Goal: Use online tool/utility: Use online tool/utility

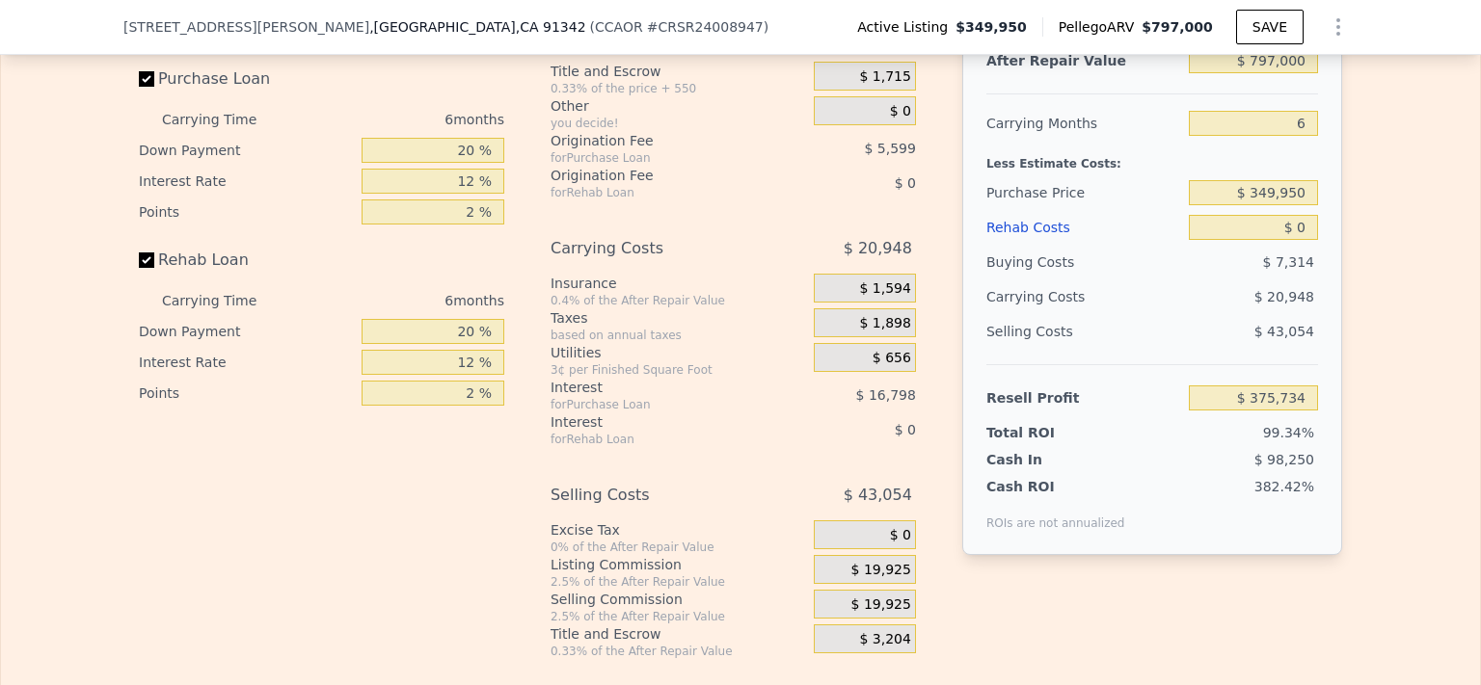
scroll to position [3074, 0]
click at [1303, 242] on input "$ 0" at bounding box center [1253, 229] width 129 height 25
type input "$ 7"
type input "$ 375,727"
type input "$ 75"
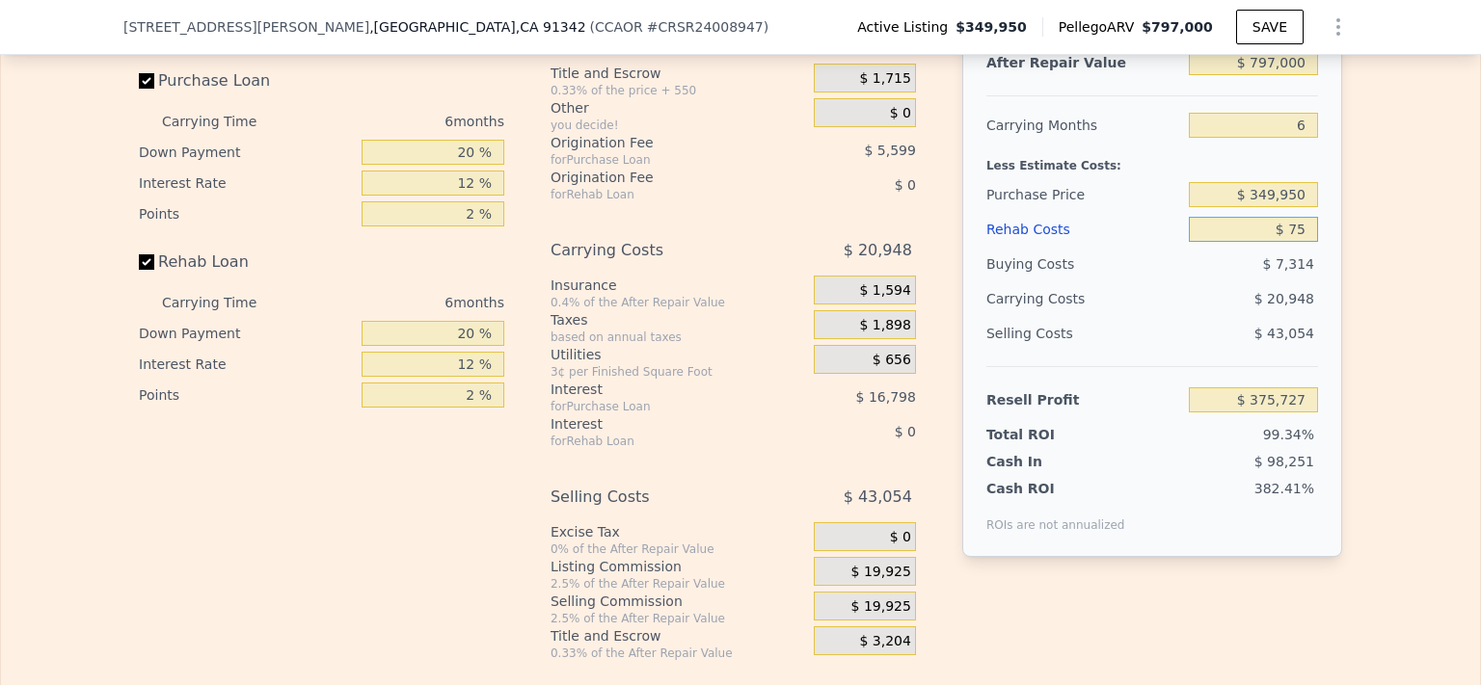
type input "$ 375,652"
type input "$ 750"
type input "$ 374,936"
type input "$ 7,500"
type input "$ 367,754"
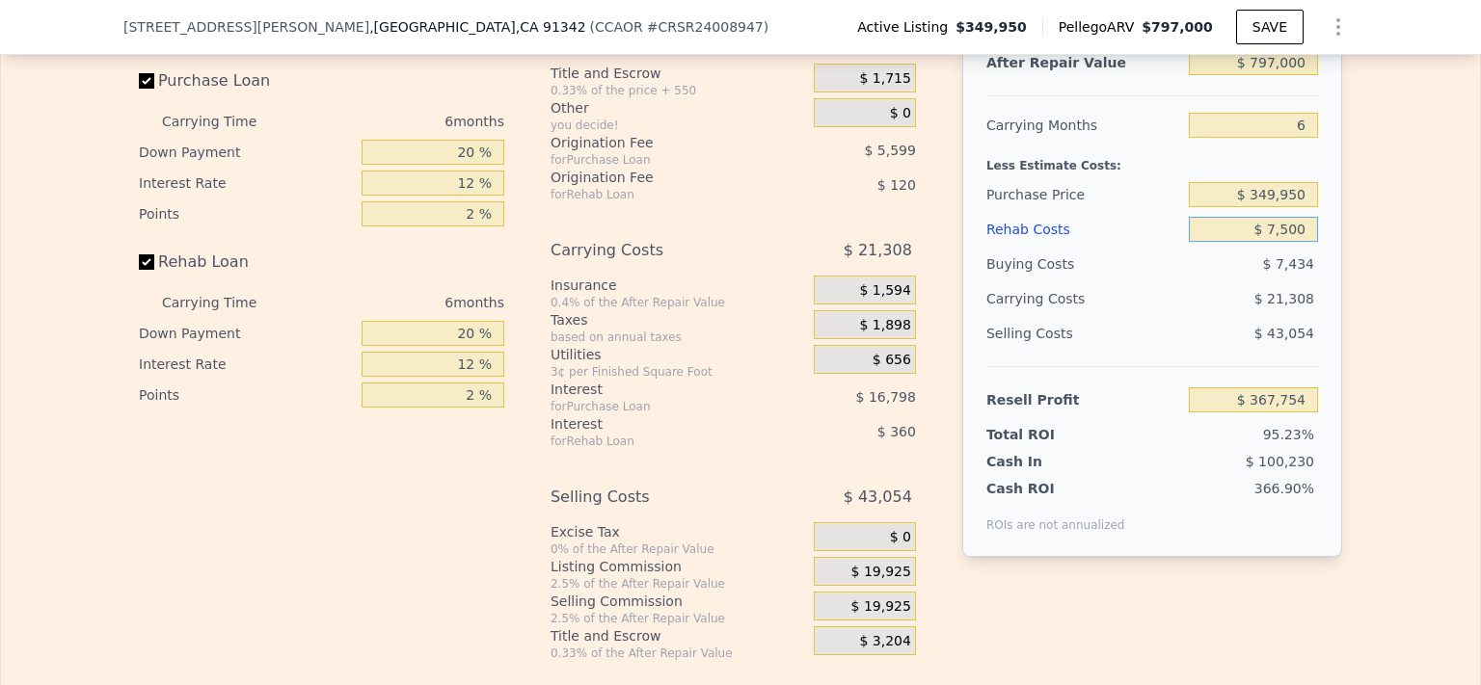
type input "$ 75,000"
type input "$ 295,934"
type input "$ 750,000"
type input "-$ 422,266"
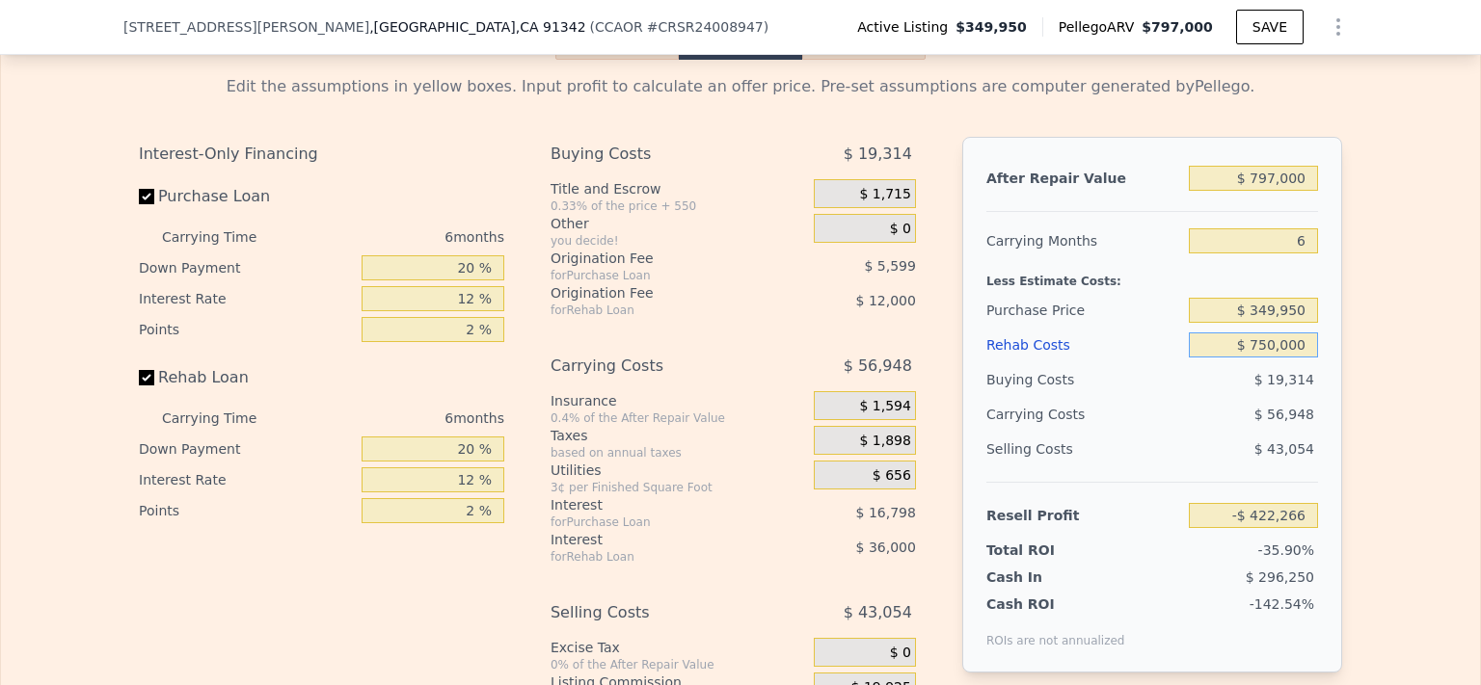
scroll to position [2949, 0]
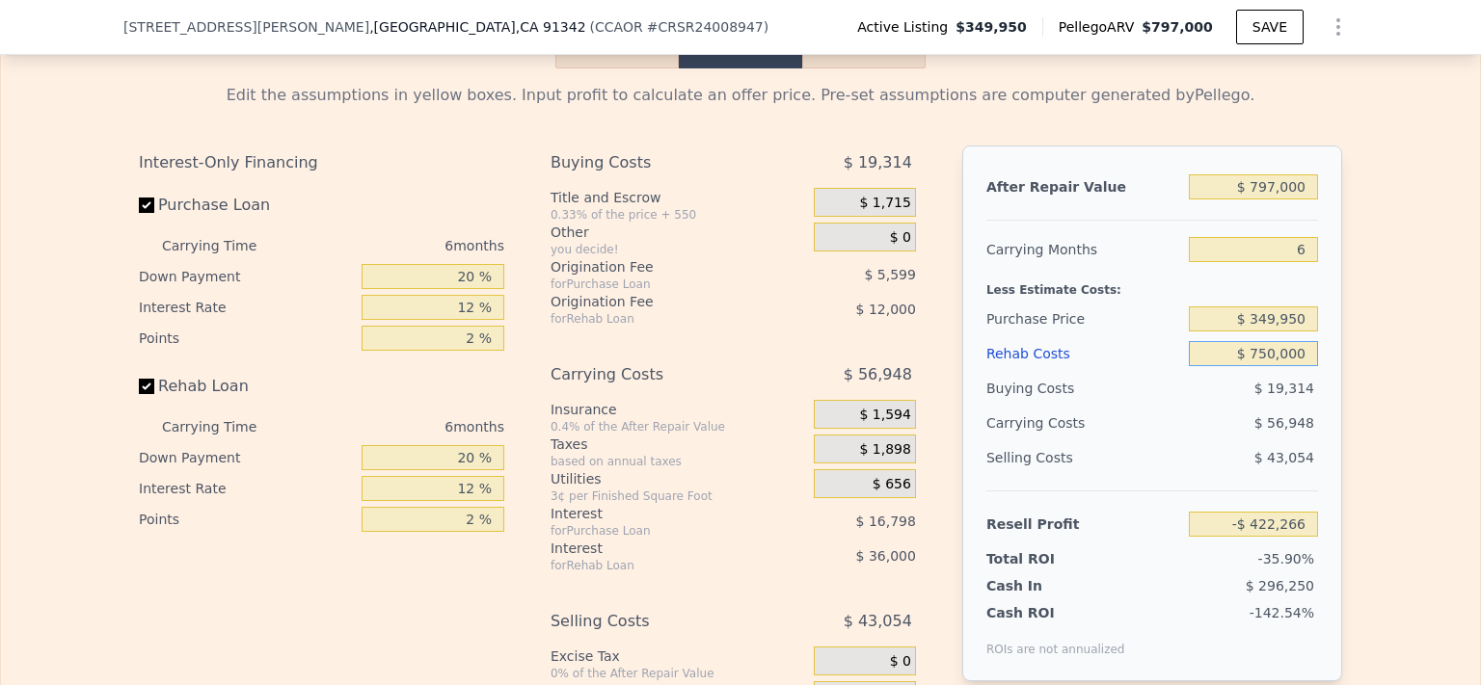
type input "$ 750,000"
drag, startPoint x: 1305, startPoint y: 210, endPoint x: 1123, endPoint y: 264, distance: 190.0
click at [1123, 264] on div "After Repair Value $ 797,000 Carrying Months 6 Less Estimate Costs: Purchase Pr…" at bounding box center [1152, 414] width 380 height 536
type input "$ 79"
type input "-$ 1,175,093"
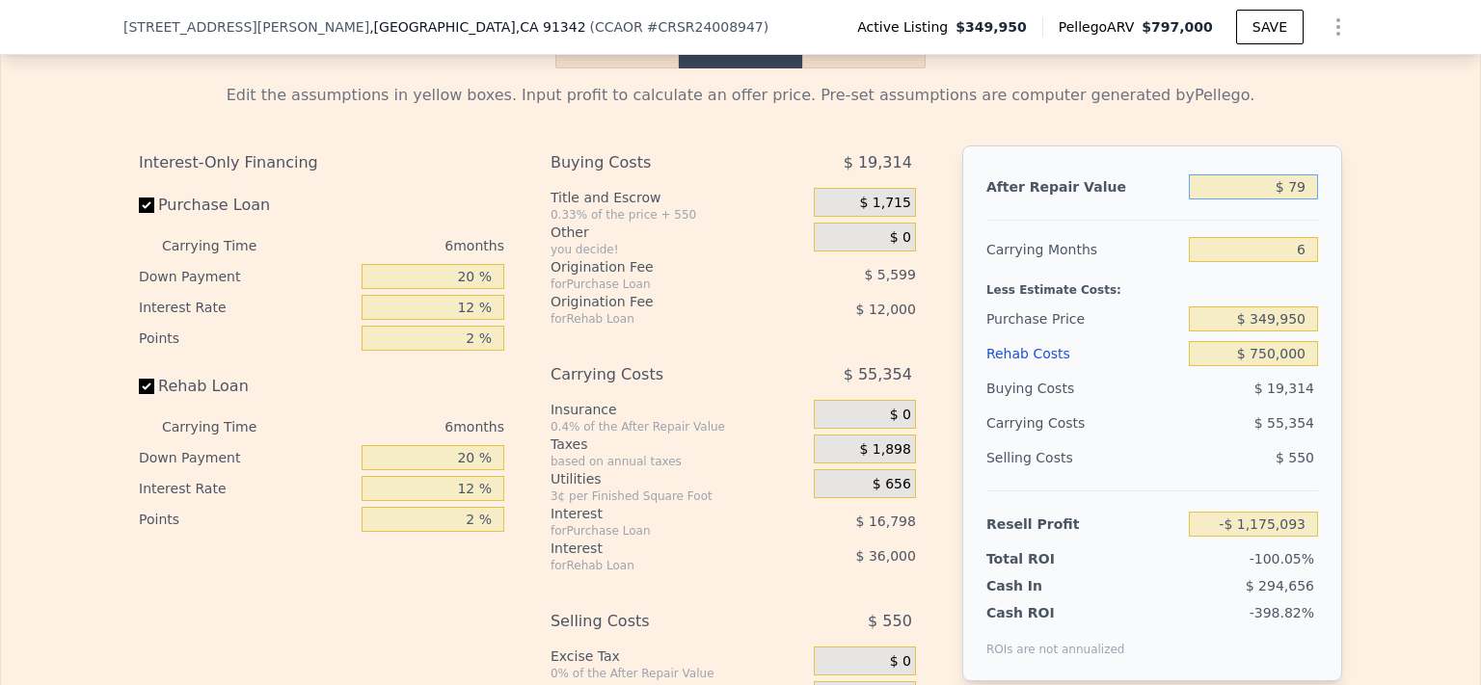
type input "$ 7"
type input "-$ 1,175,161"
type input "$ 1"
type input "-$ 1,175,167"
type input "$ 12"
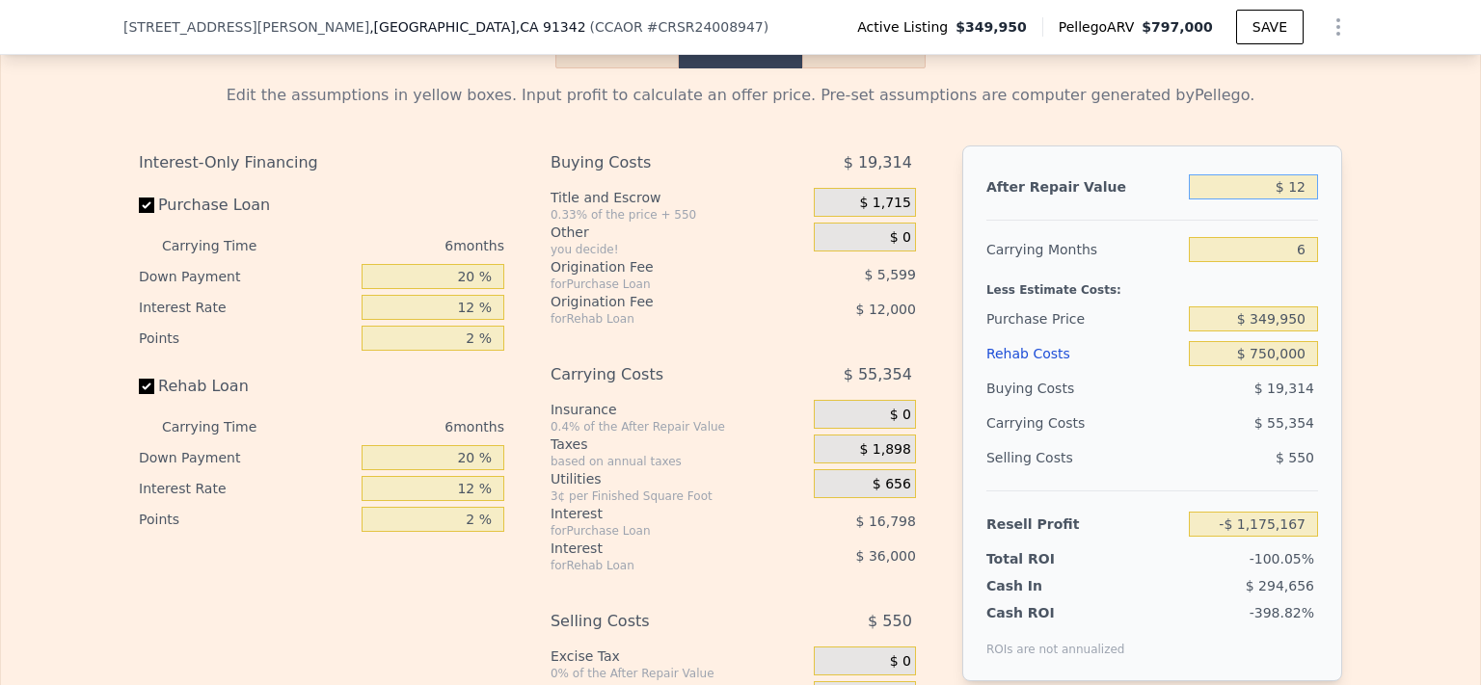
type input "-$ 1,175,156"
type input "$ 120"
type input "-$ 1,175,054"
type input "$ 1,200"
type input "-$ 1,174,034"
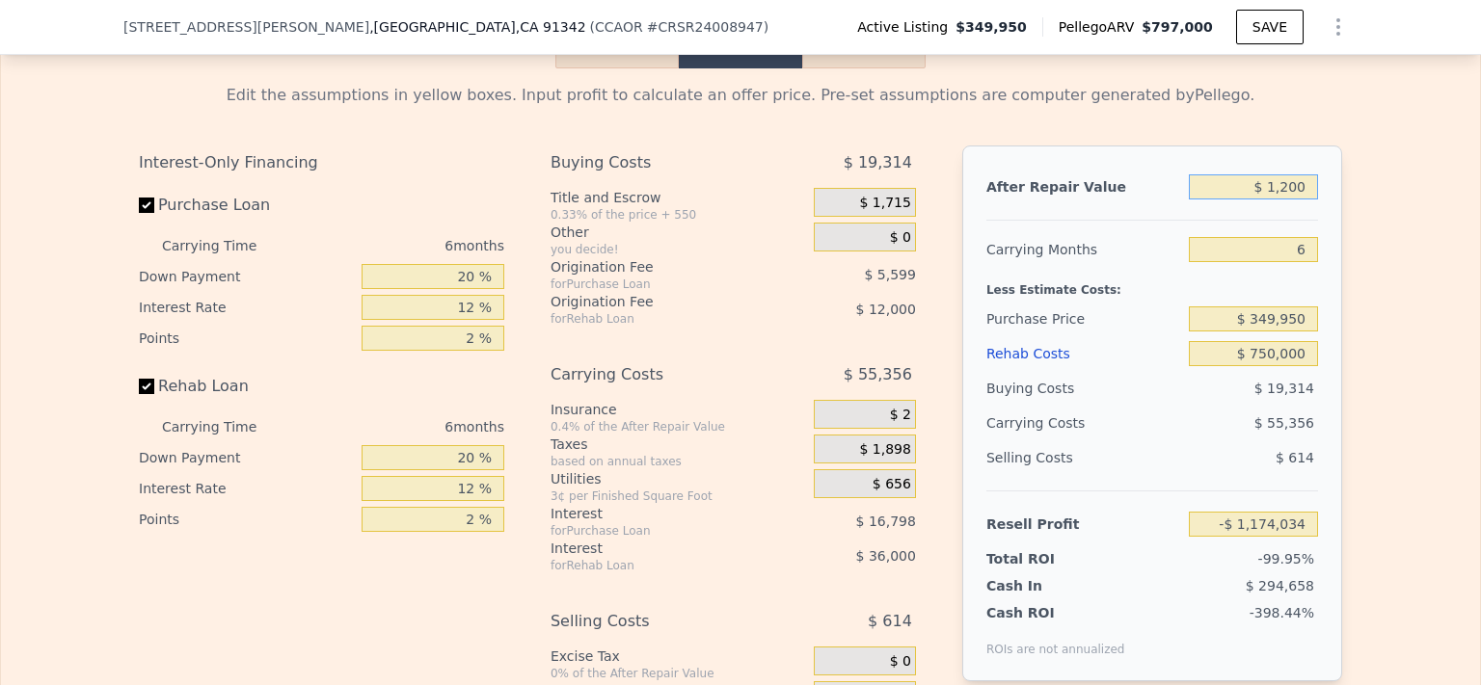
type input "$ 12,000"
type input "-$ 1,163,832"
type input "$ 120,000"
type input "-$ 1,061,808"
type input "$ 1,200,000"
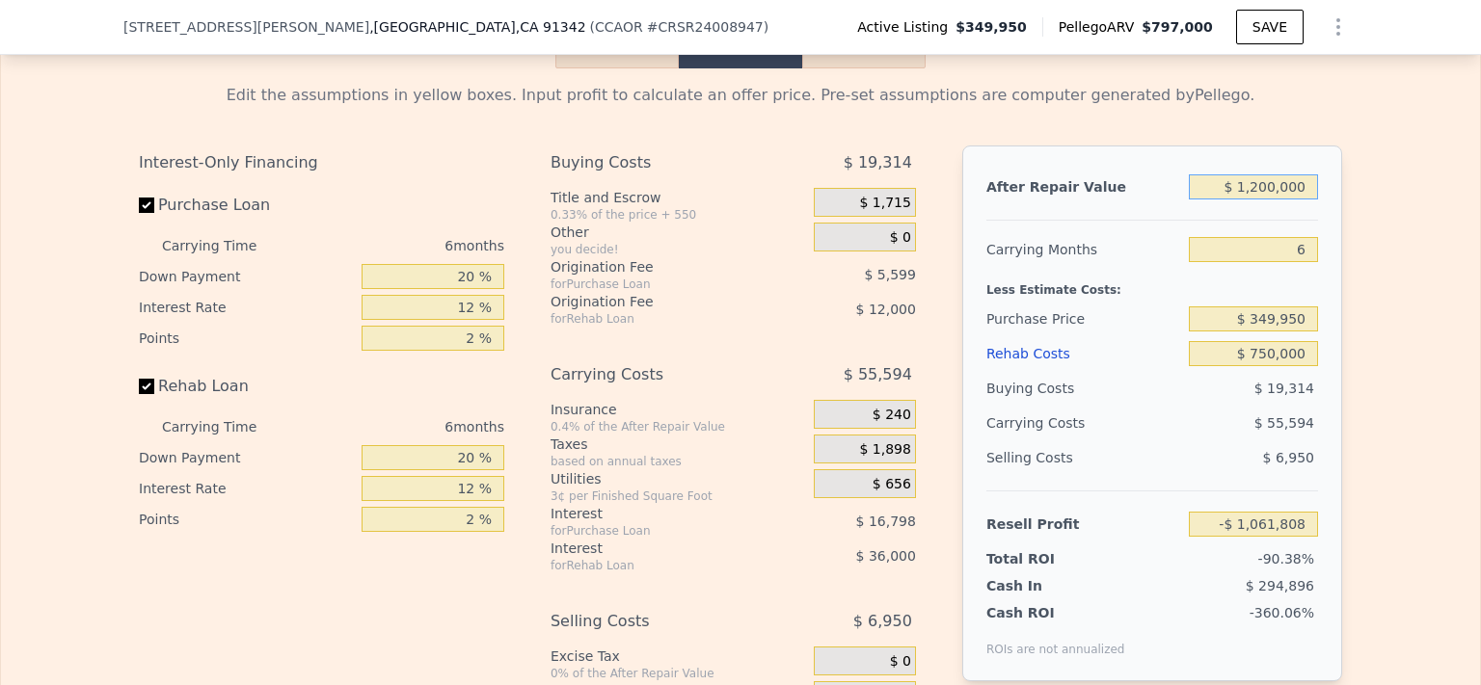
type input "-$ 41,564"
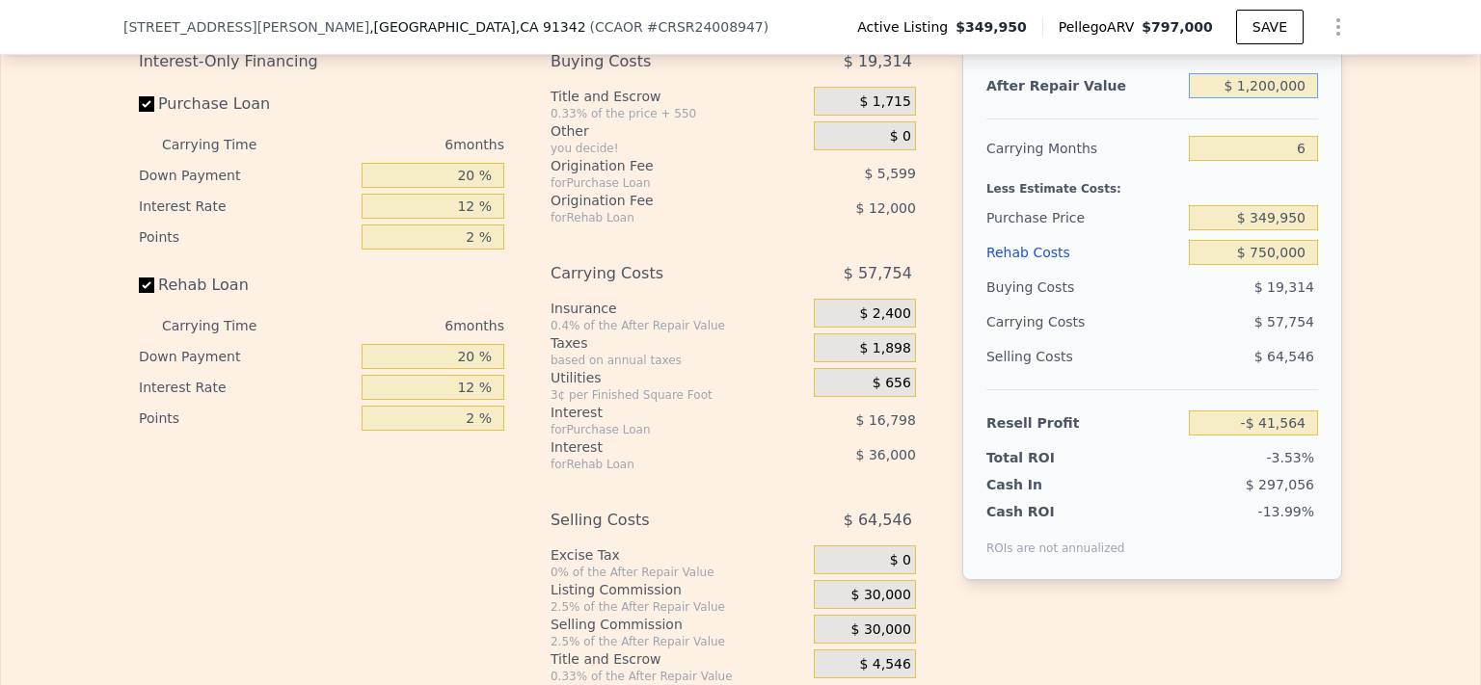
scroll to position [3050, 0]
type input "$ 1,200,000"
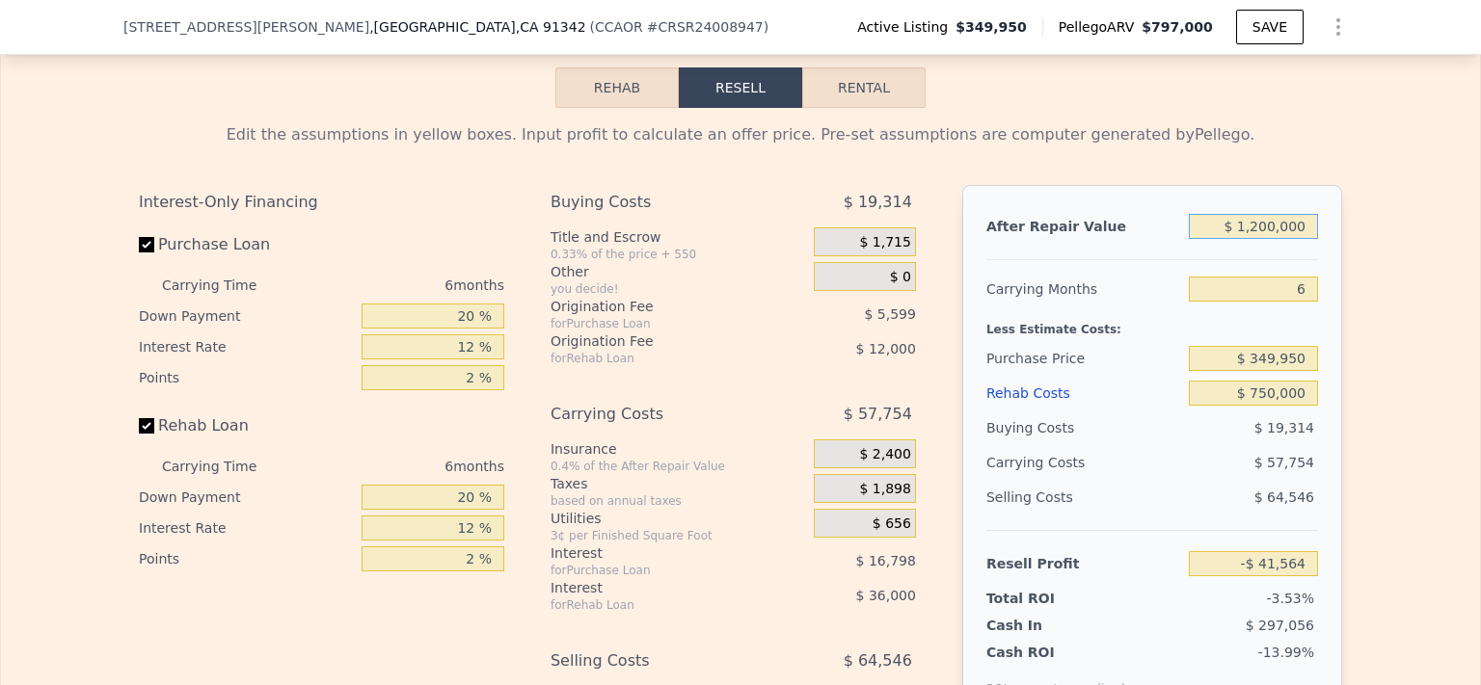
scroll to position [2809, 0]
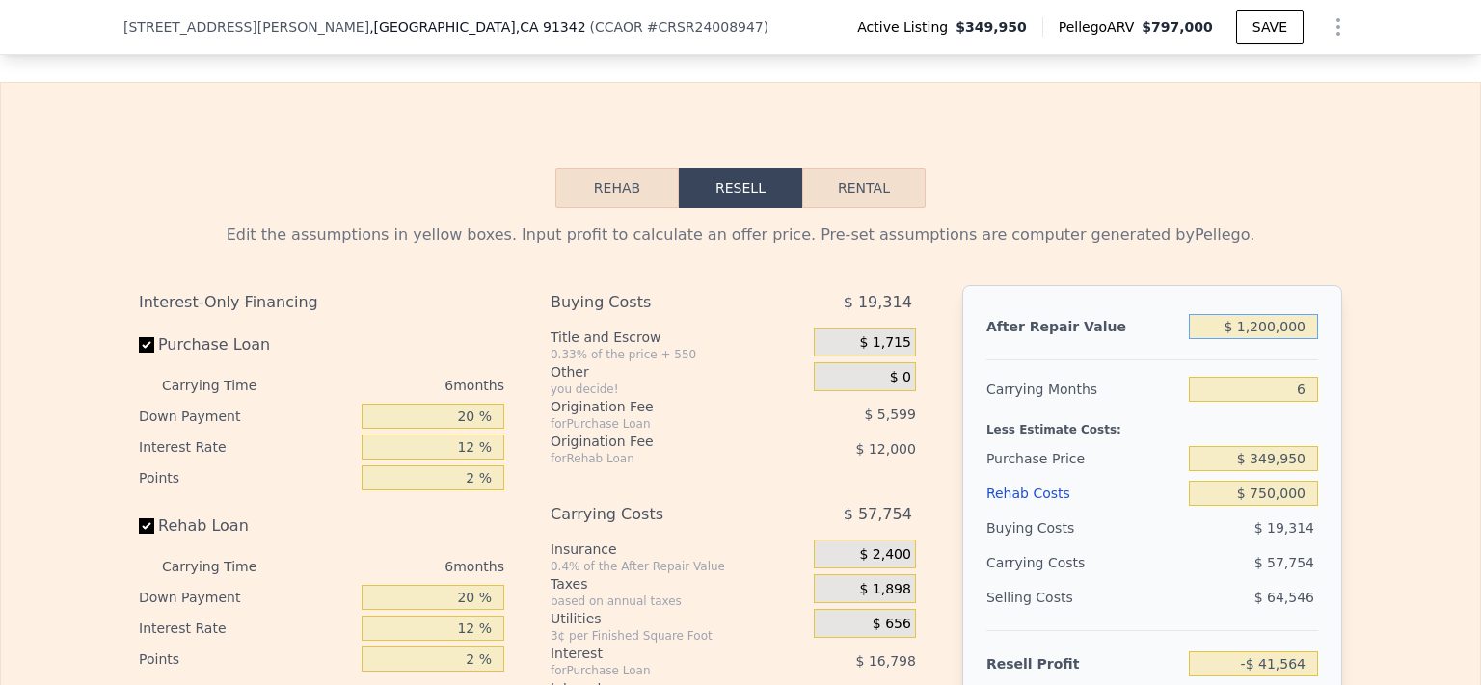
click at [739, 208] on button "Resell" at bounding box center [740, 188] width 123 height 40
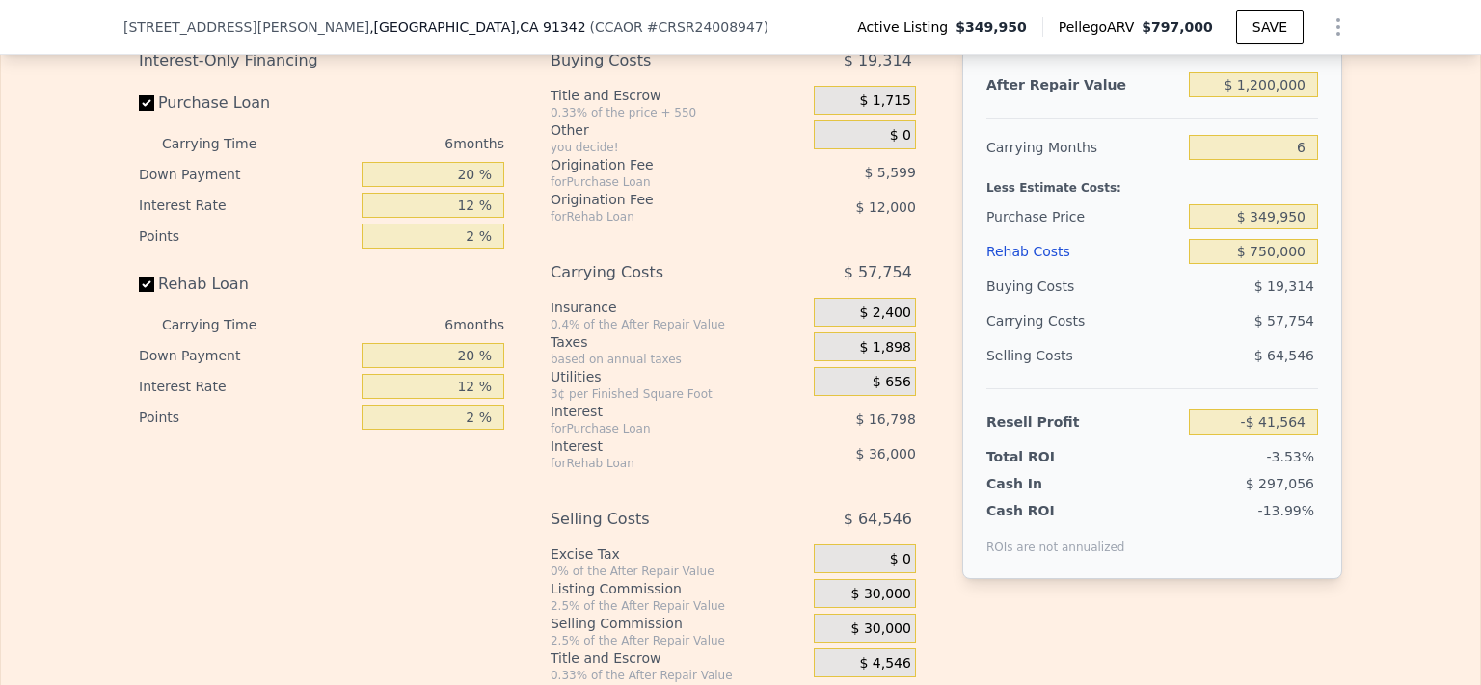
scroll to position [3054, 0]
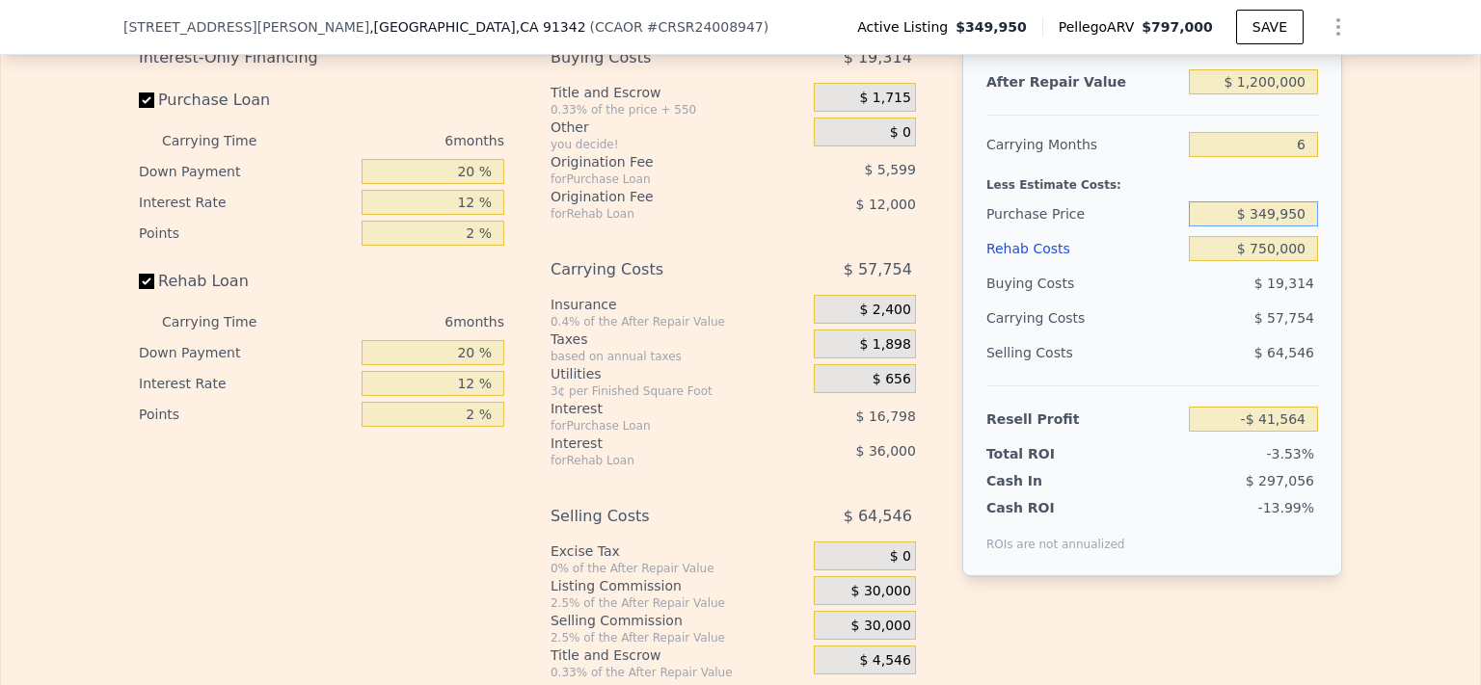
drag, startPoint x: 1303, startPoint y: 238, endPoint x: 1130, endPoint y: 252, distance: 174.1
click at [1130, 231] on div "Purchase Price $ 349,950" at bounding box center [1152, 214] width 332 height 35
type input "$ 250,000"
type input "$ 65,117"
drag, startPoint x: 1303, startPoint y: 115, endPoint x: 1228, endPoint y: 110, distance: 74.4
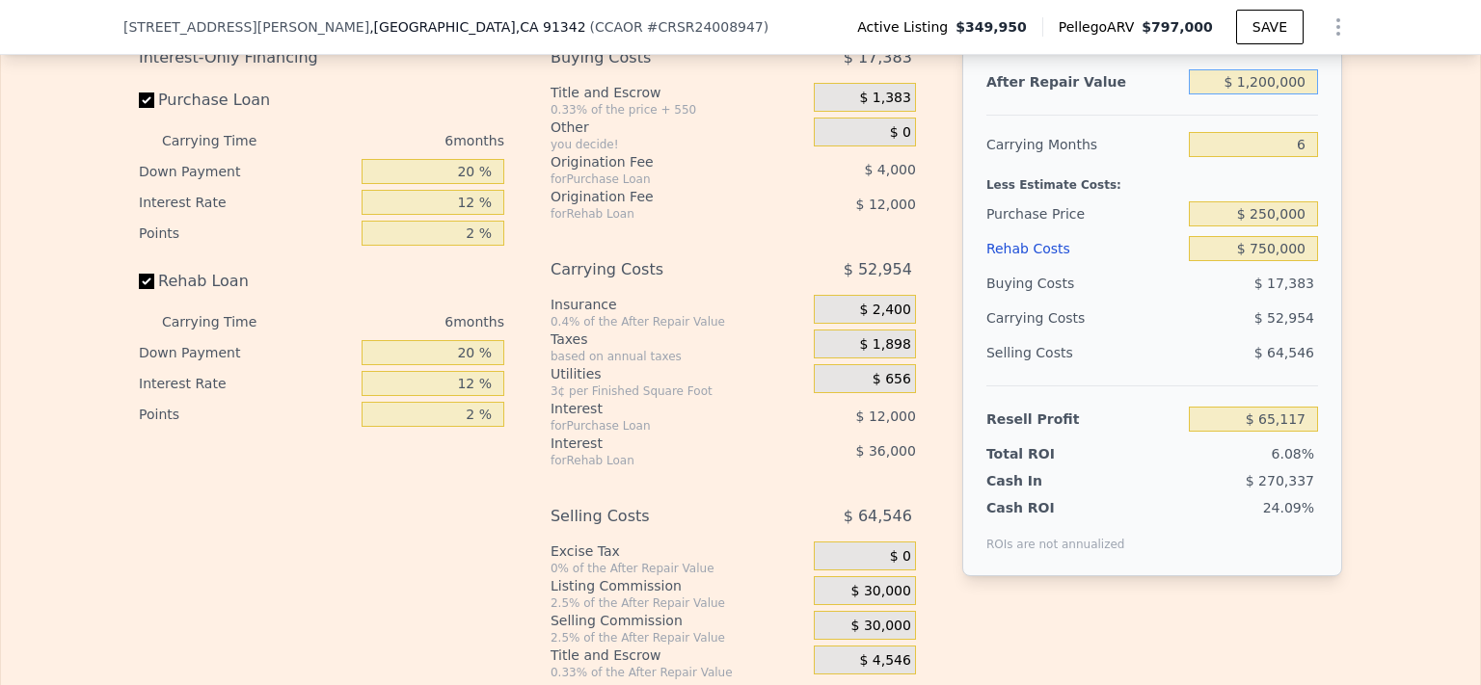
click at [1228, 94] on input "$ 1,200,000" at bounding box center [1253, 81] width 129 height 25
type input "$ 7"
type input "-$ 1,068,480"
type input "$ 78"
type input "-$ 1,068,413"
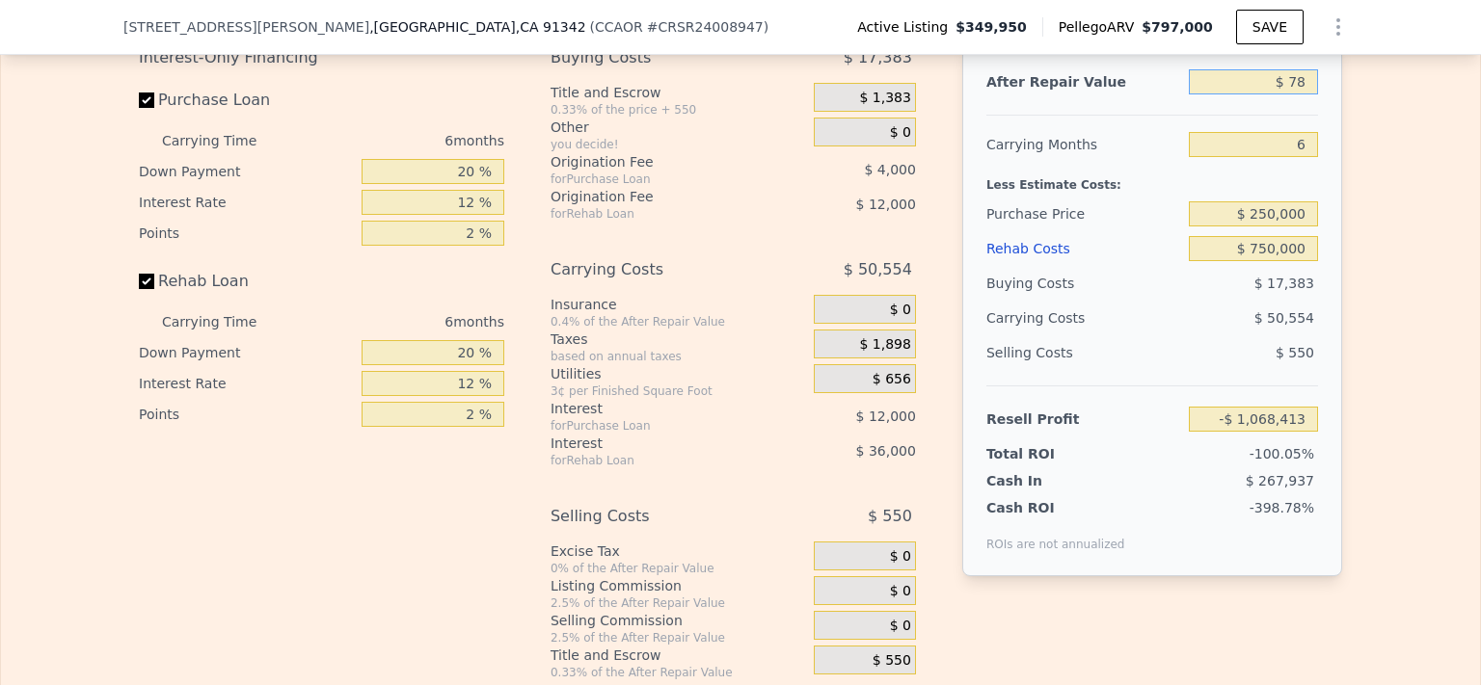
type input "$ 780"
type input "-$ 1,067,752"
type input "$ 7,800"
type input "-$ 1,061,119"
type input "$ 78,000"
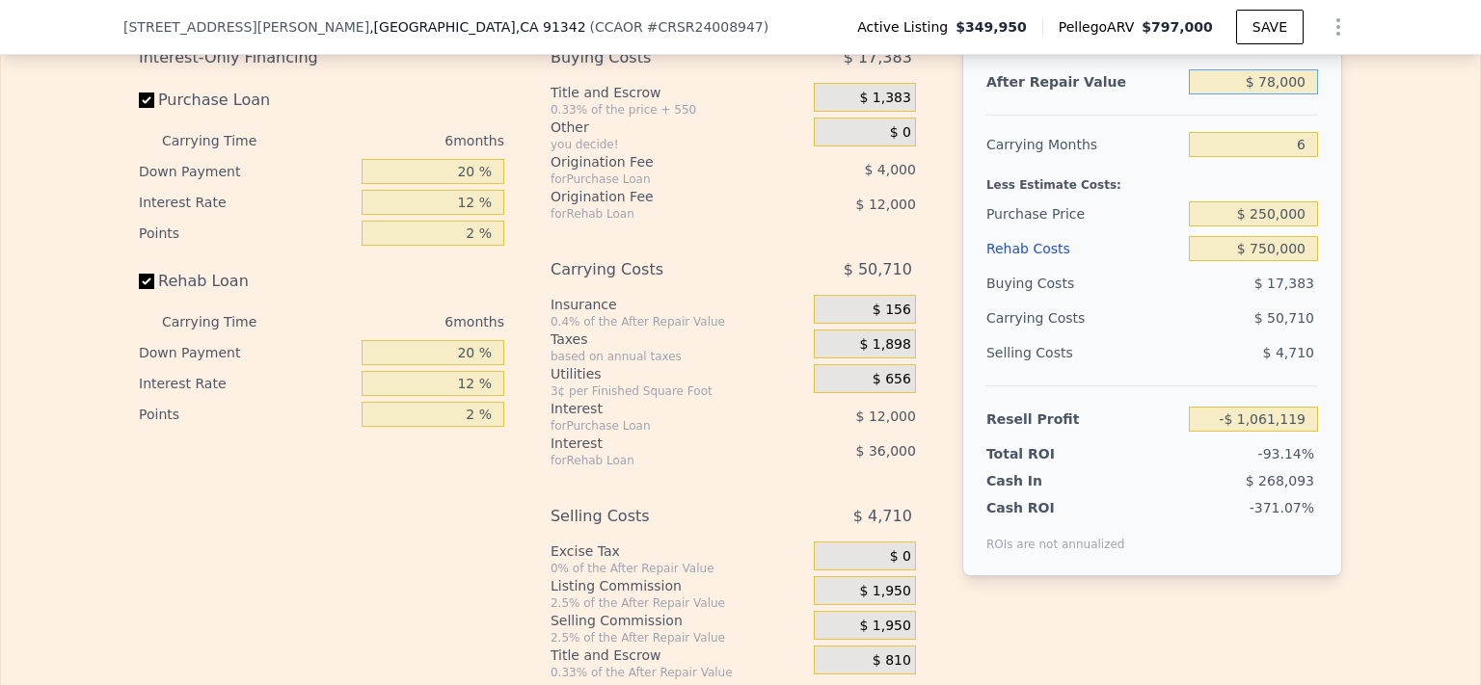
type input "-$ 994,803"
type input "$ 780,000"
type input "-$ 331,644"
type input "$ 7,800,003"
type input "$ 6,299,942"
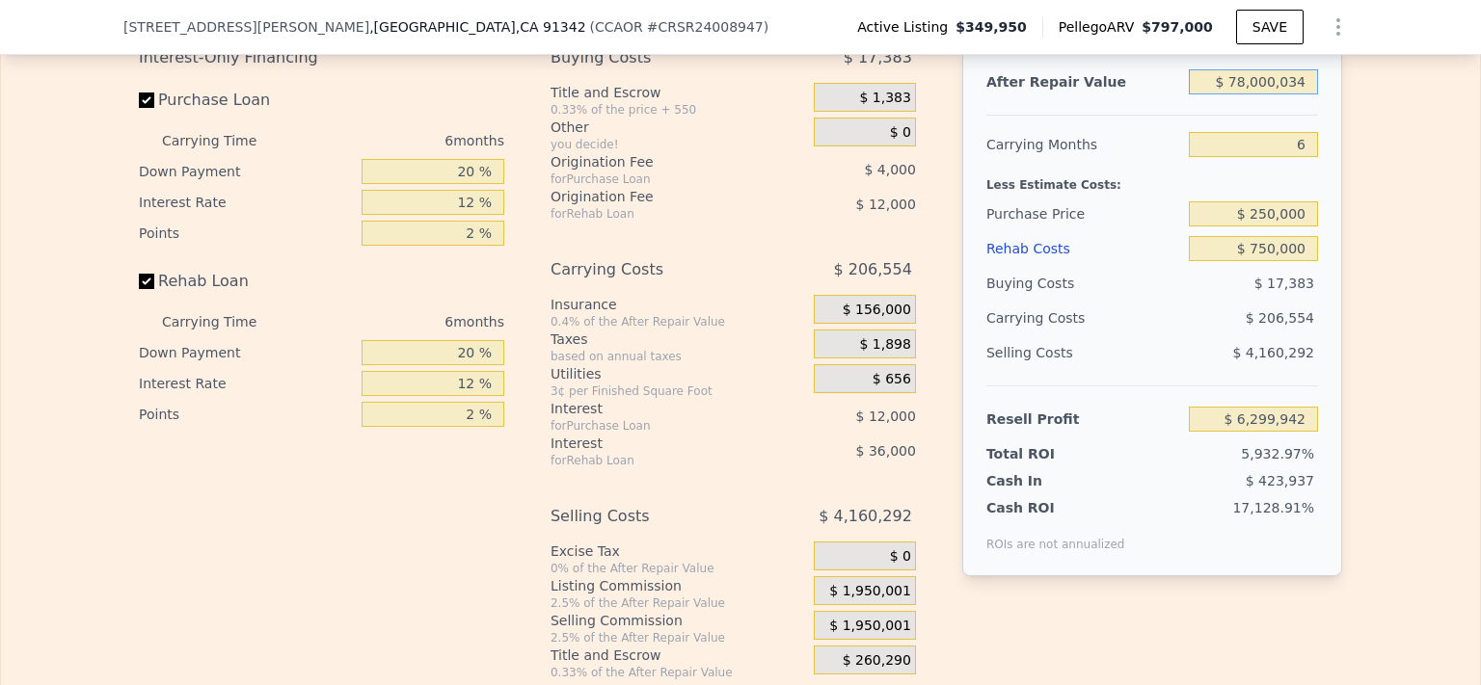
type input "$ 780,000,349"
type input "$ 735,774,442"
type input "$ 78,000,034"
type input "$ 72,615,805"
type input "$ 7,800,003"
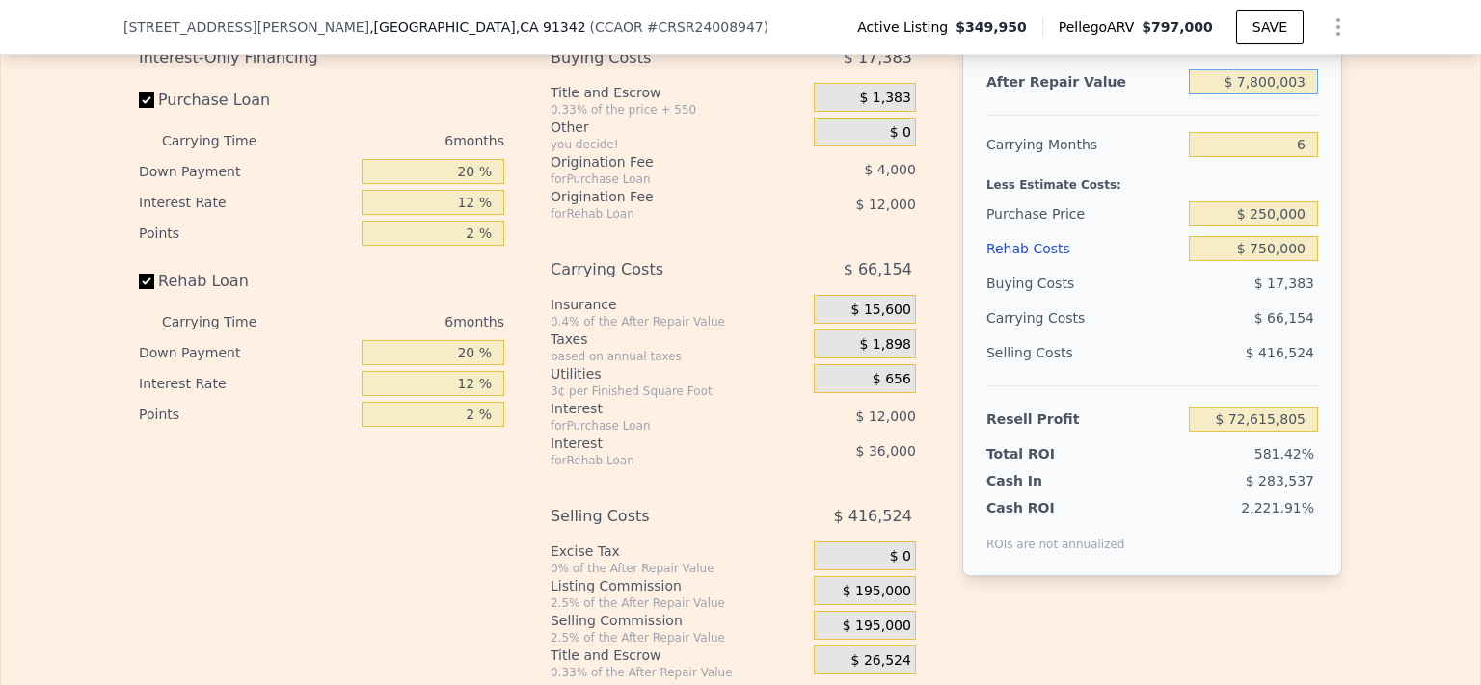
type input "$ 6,299,942"
type input "$ 780,000"
type input "-$ 331,644"
type input "$ 78,000"
type input "-$ 994,803"
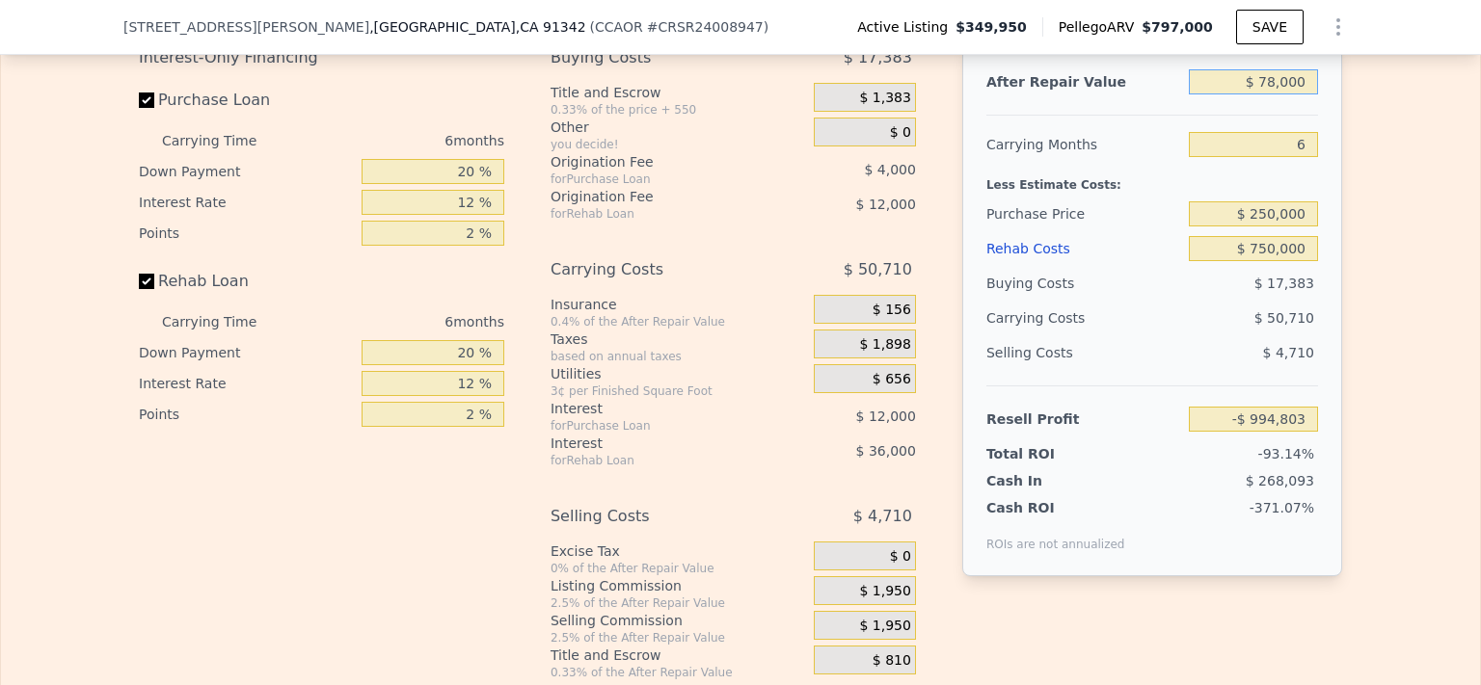
type input "$ 780,000"
type input "-$ 331,644"
type input "$ 780,000"
click at [1294, 227] on input "$ 250,000" at bounding box center [1253, 214] width 129 height 25
drag, startPoint x: 1304, startPoint y: 240, endPoint x: 1223, endPoint y: 245, distance: 82.1
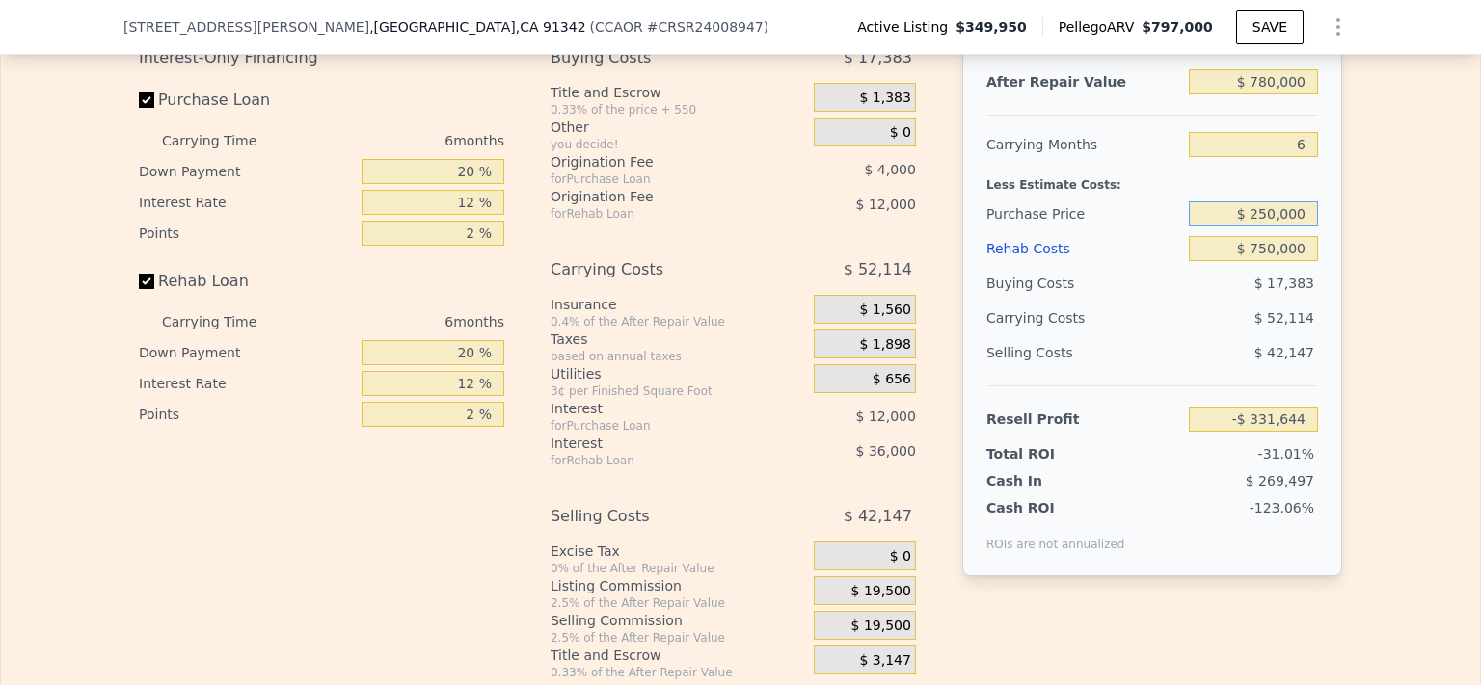
click at [1223, 227] on input "$ 250,000" at bounding box center [1253, 214] width 129 height 25
type input "$ 349,000"
type input "-$ 437,309"
drag, startPoint x: 1303, startPoint y: 272, endPoint x: 1235, endPoint y: 272, distance: 67.5
click at [1235, 261] on input "$ 750,000" at bounding box center [1253, 248] width 129 height 25
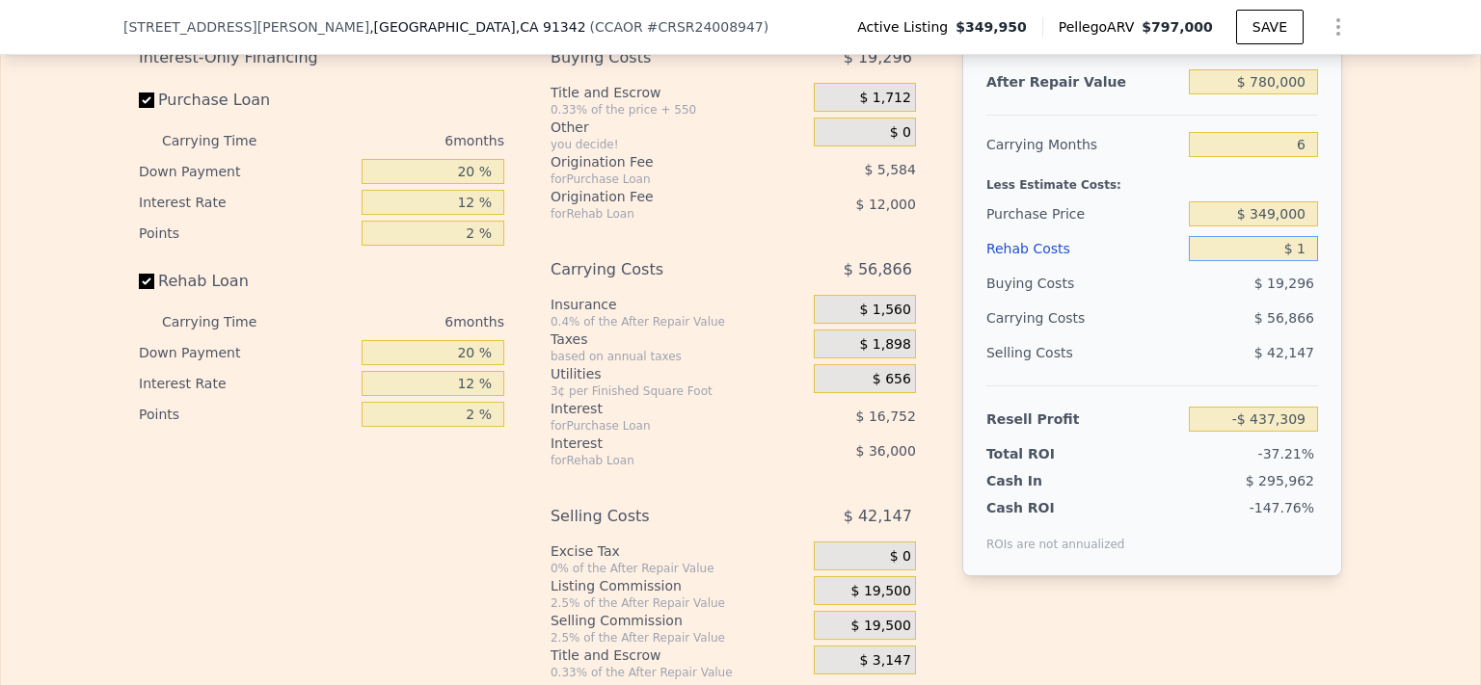
type input "$ 15"
type input "$ 360,676"
type input "$ 150"
type input "$ 360,533"
type input "$ 1,500"
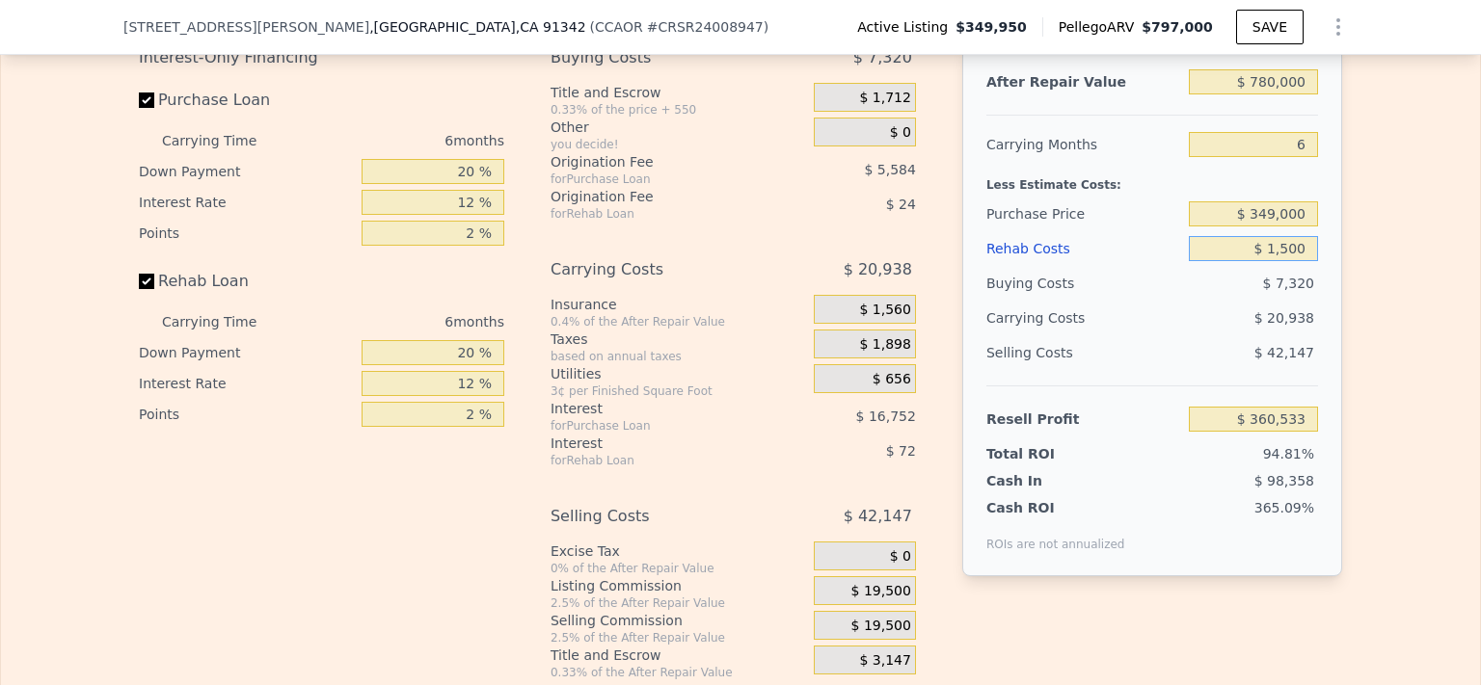
type input "$ 359,095"
type input "$ 15,000"
type input "$ 344,731"
type input "$ 150,000"
type input "$ 201,091"
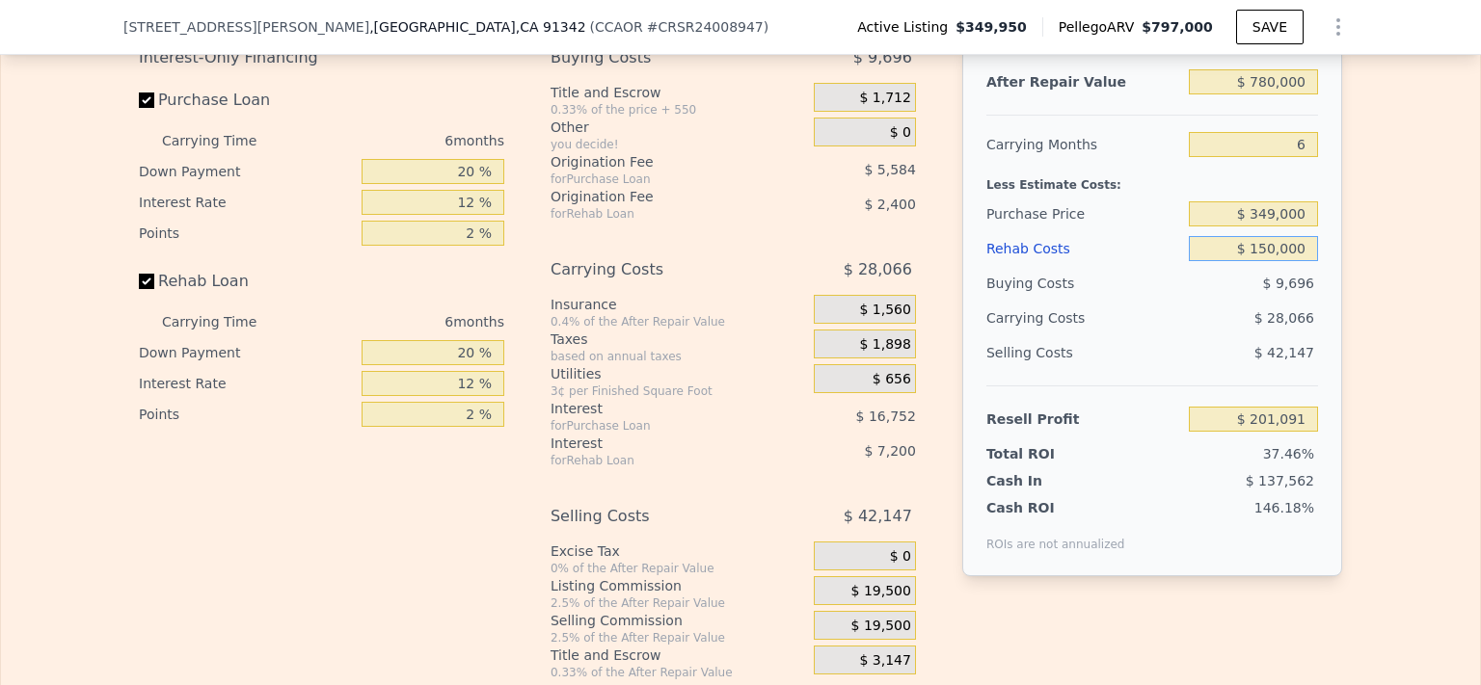
type input "$ 150,000"
drag, startPoint x: 1305, startPoint y: 106, endPoint x: 1111, endPoint y: 119, distance: 195.2
click at [1111, 99] on div "After Repair Value $ 780,000" at bounding box center [1152, 82] width 332 height 35
type input "$ 1"
type input "-$ 535,751"
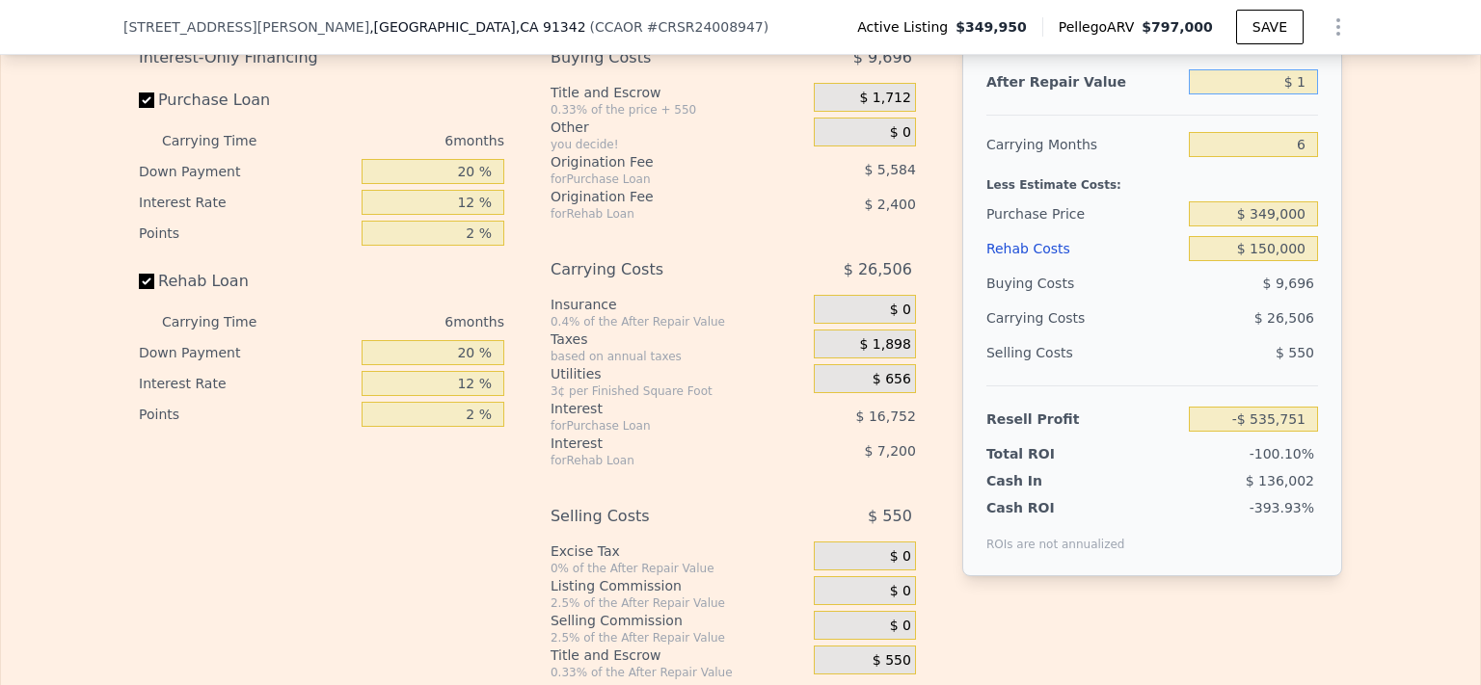
type input "$ 12"
type input "-$ 535,740"
type input "$ 120"
type input "-$ 535,638"
type input "$ 1,200"
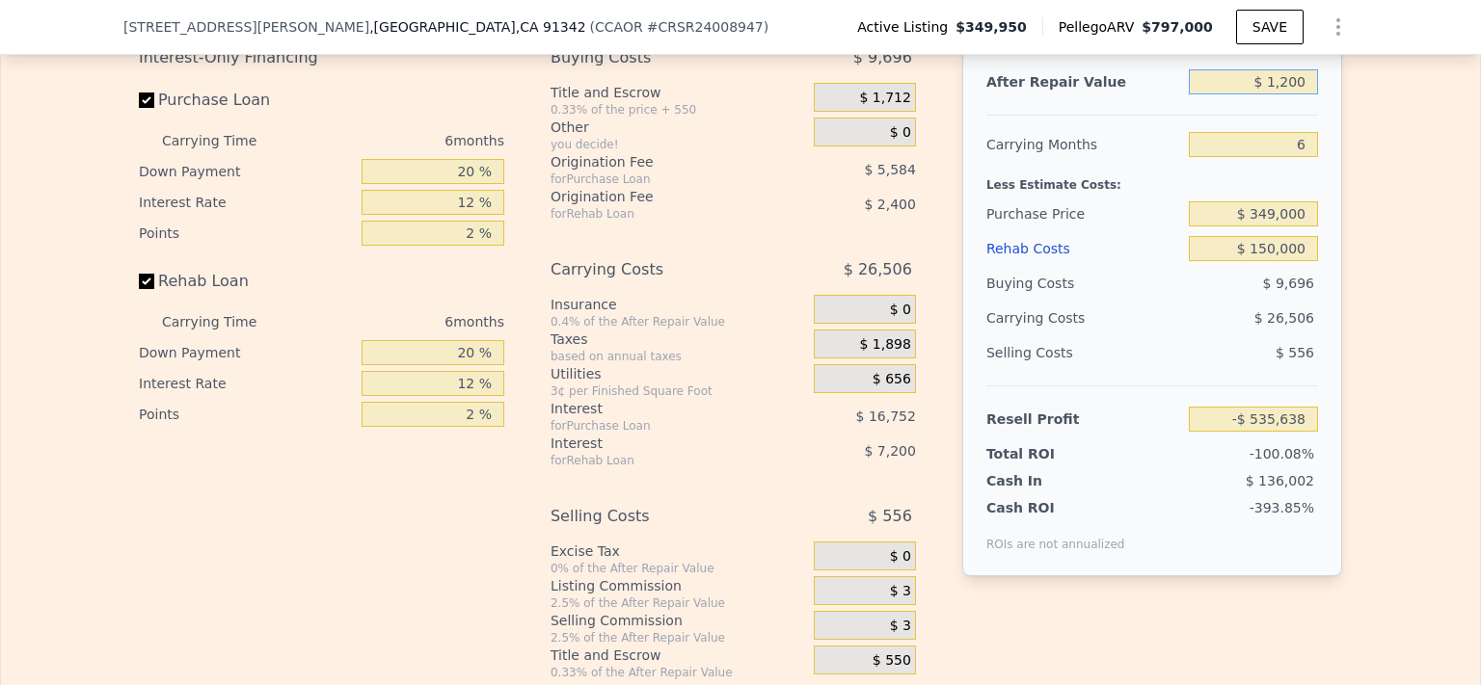
type input "-$ 534,618"
type input "$ 120,000"
type input "-$ 422,392"
type input "$ 1,200,000"
type input "$ 597,852"
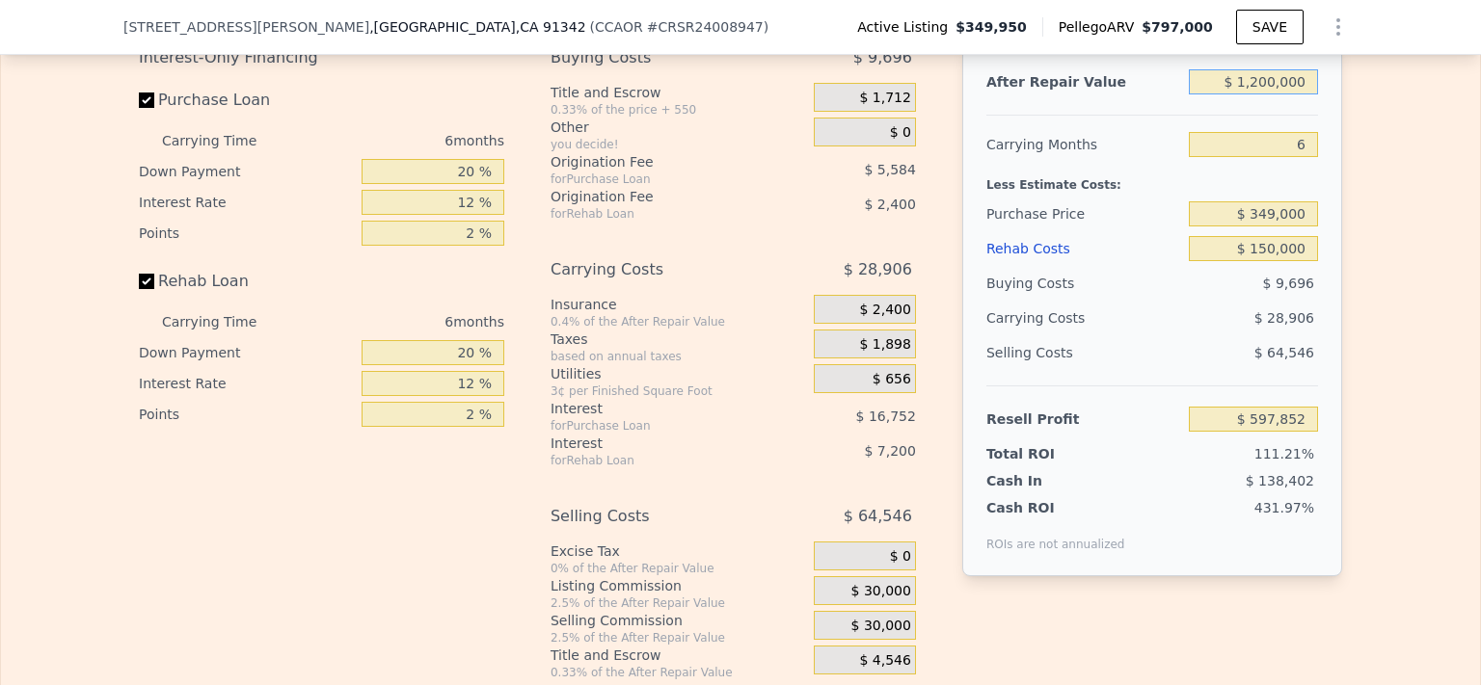
type input "$ 1,200,000"
drag, startPoint x: 1298, startPoint y: 273, endPoint x: 1126, endPoint y: 271, distance: 171.6
click at [1126, 266] on div "Rehab Costs $ 150,000" at bounding box center [1152, 248] width 332 height 35
type input "$ 6"
type input "$ 757,446"
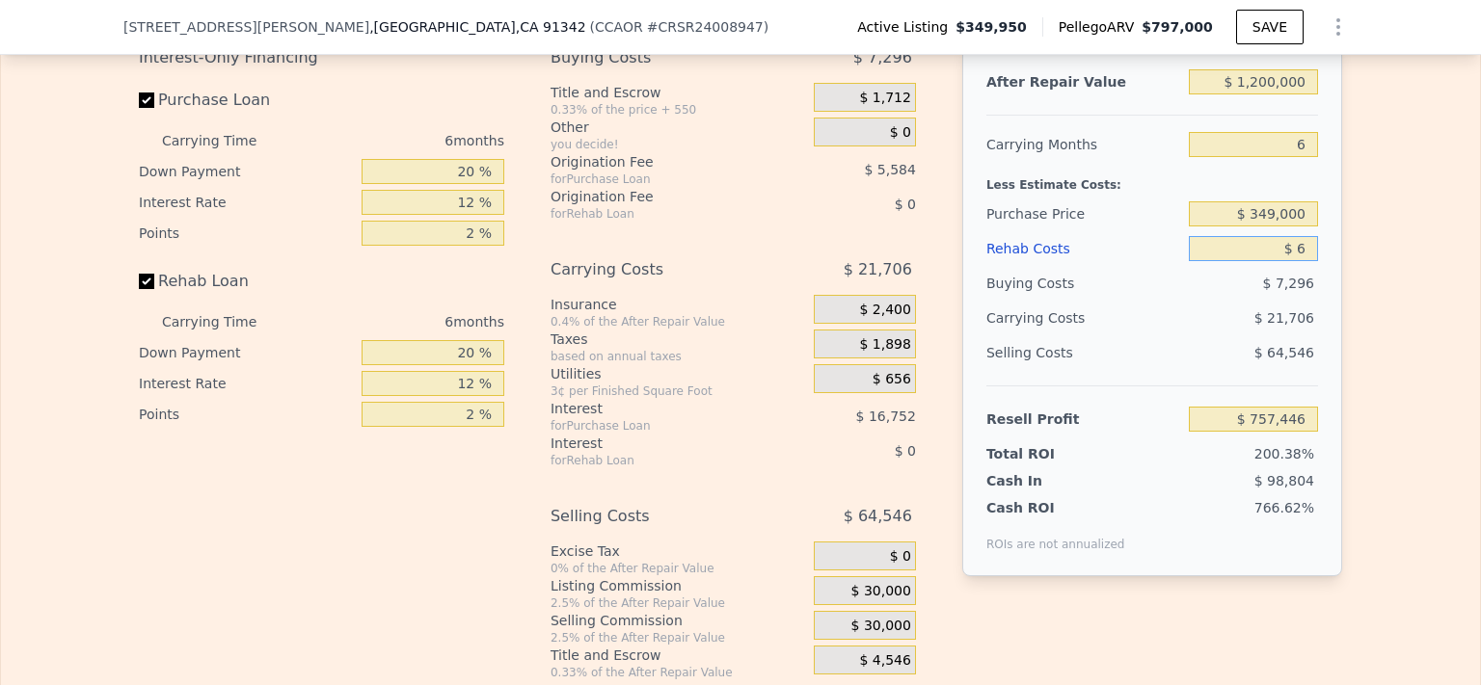
type input "$ 69"
type input "$ 757,376"
type input "$ 690"
type input "$ 756,715"
type input "$ 6,900"
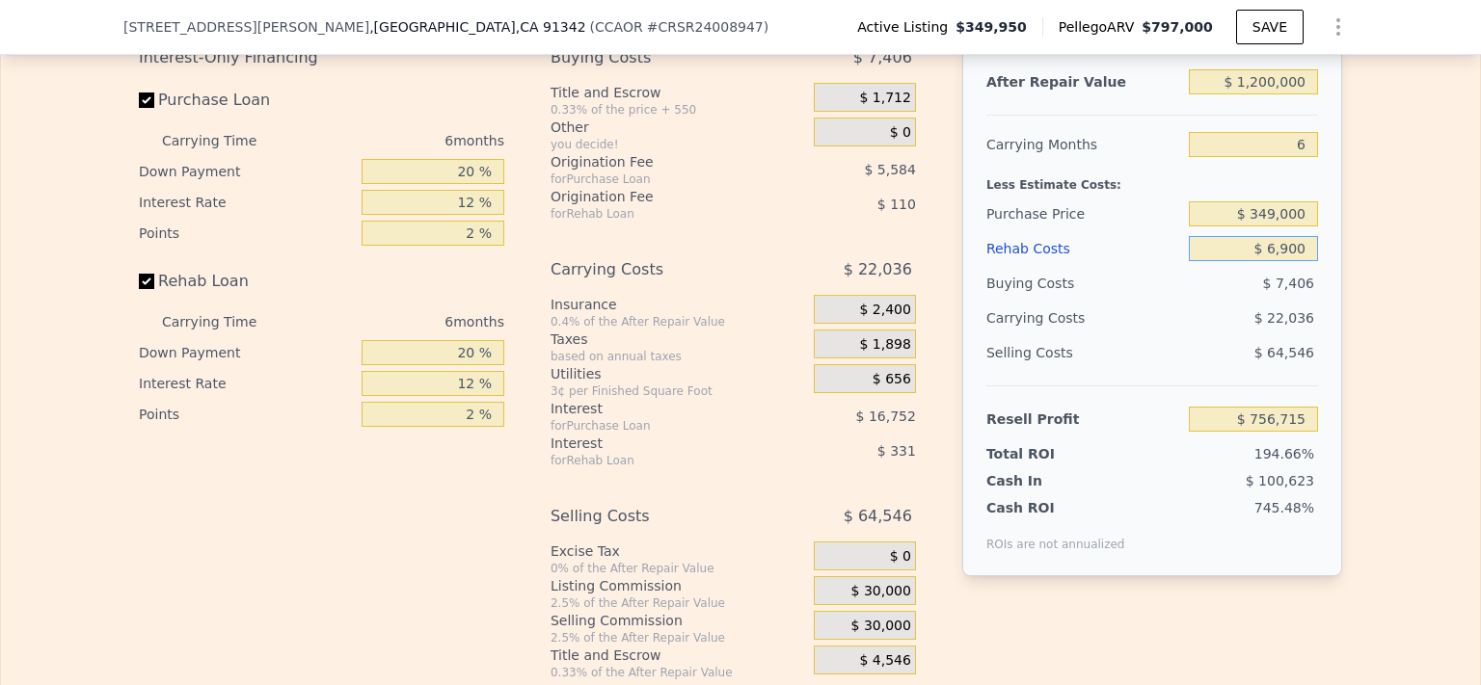
type input "$ 750,112"
type input "$ 69,000"
type input "$ 684,036"
type input "$ 690,000"
type input "$ 23,292"
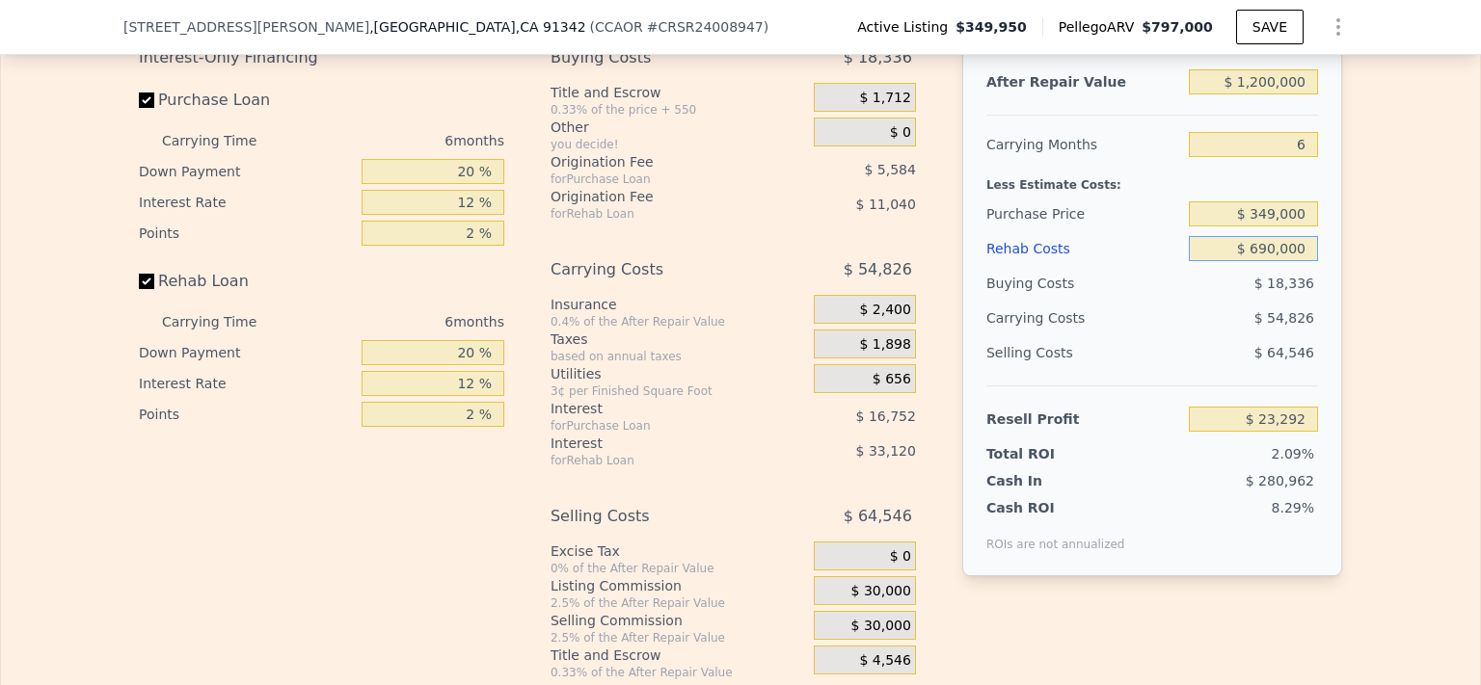
type input "$ 690,000"
click at [1357, 238] on div "Edit the assumptions in yellow boxes. Input profit to calculate an offer price.…" at bounding box center [740, 321] width 1479 height 717
click at [1308, 261] on input "$ 690,000" at bounding box center [1253, 248] width 129 height 25
click at [1302, 432] on input "$ 23,292" at bounding box center [1253, 419] width 129 height 25
click at [1371, 469] on div "Edit the assumptions in yellow boxes. Input profit to calculate an offer price.…" at bounding box center [740, 321] width 1479 height 717
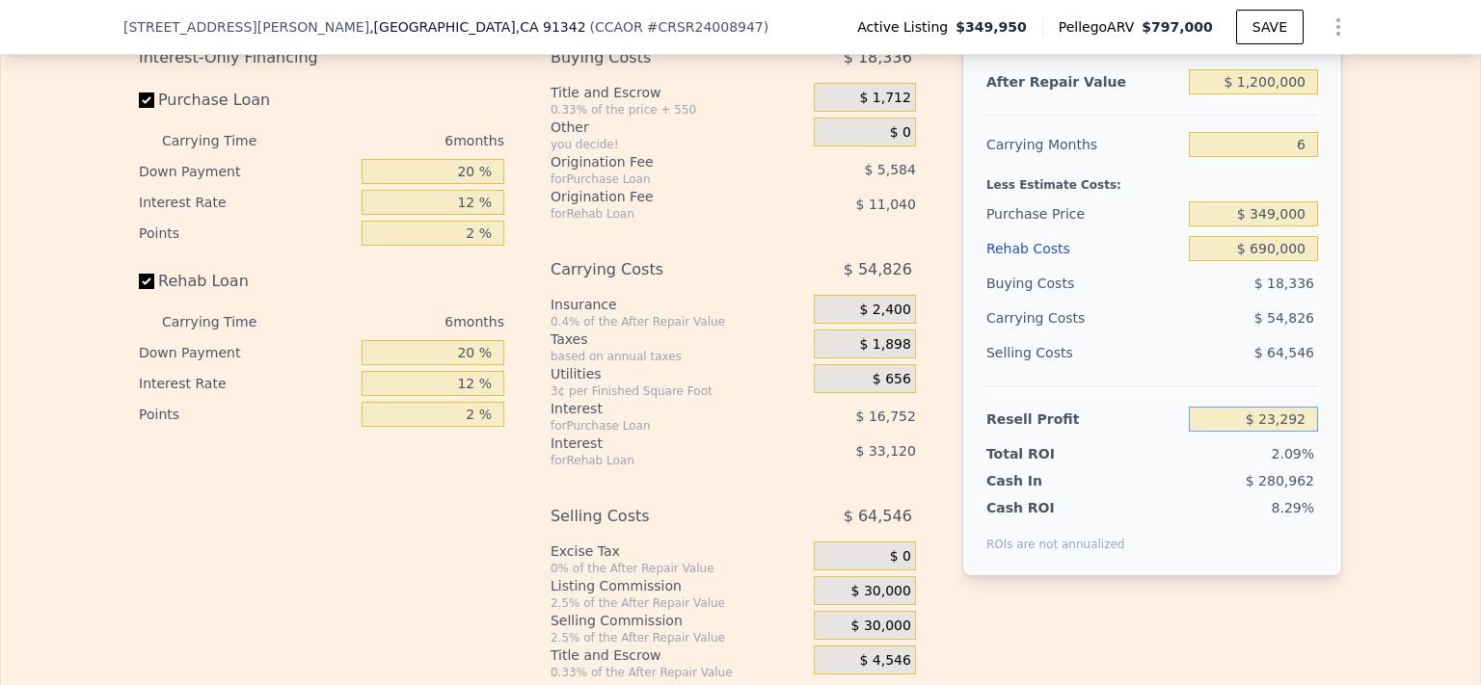
click at [1303, 432] on input "$ 23,292" at bounding box center [1253, 419] width 129 height 25
click at [1372, 595] on div "Edit the assumptions in yellow boxes. Input profit to calculate an offer price.…" at bounding box center [740, 321] width 1479 height 717
click at [1302, 94] on input "$ 1,200,000" at bounding box center [1253, 81] width 129 height 25
drag, startPoint x: 1302, startPoint y: 104, endPoint x: 1147, endPoint y: 122, distance: 155.3
click at [1147, 99] on div "After Repair Value $ 1,200,000" at bounding box center [1152, 82] width 332 height 35
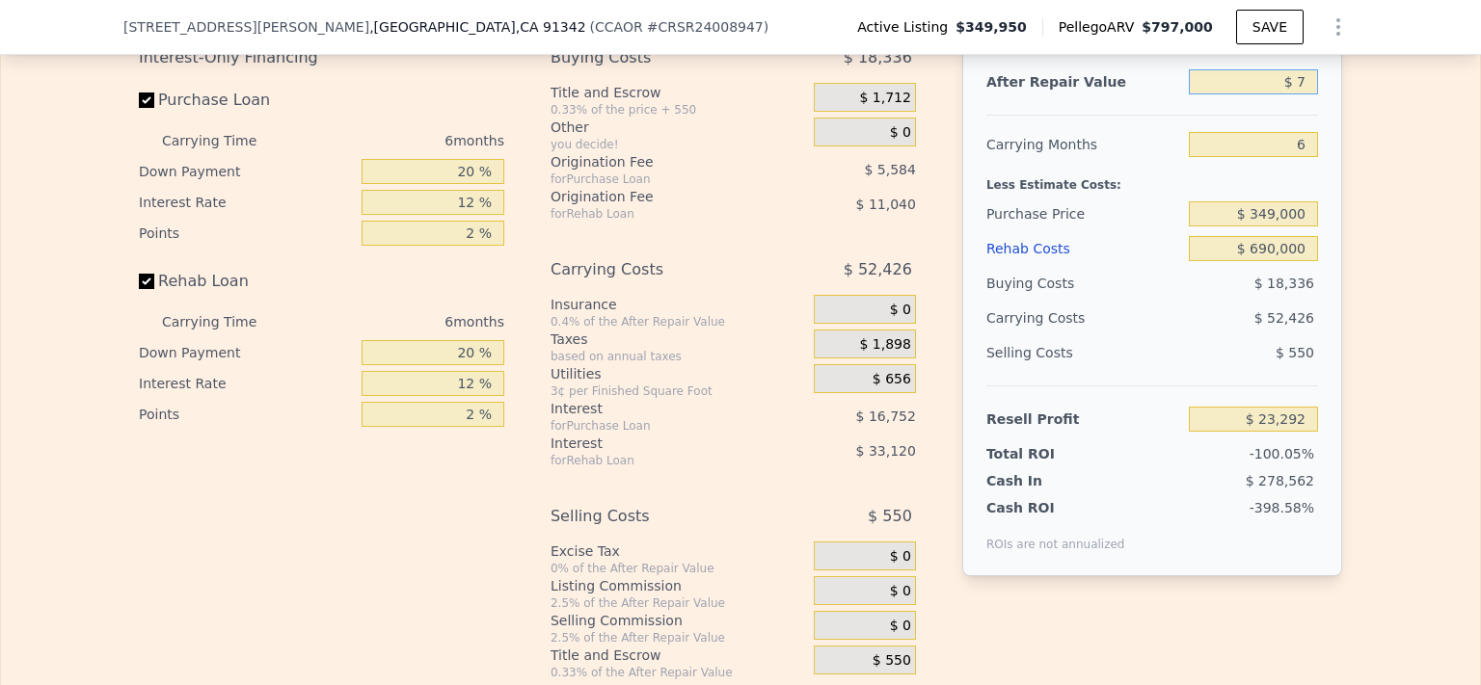
type input "$ 78"
type input "-$ 1,110,238"
type input "$ 780"
type input "-$ 1,109,577"
type input "$ 7,800"
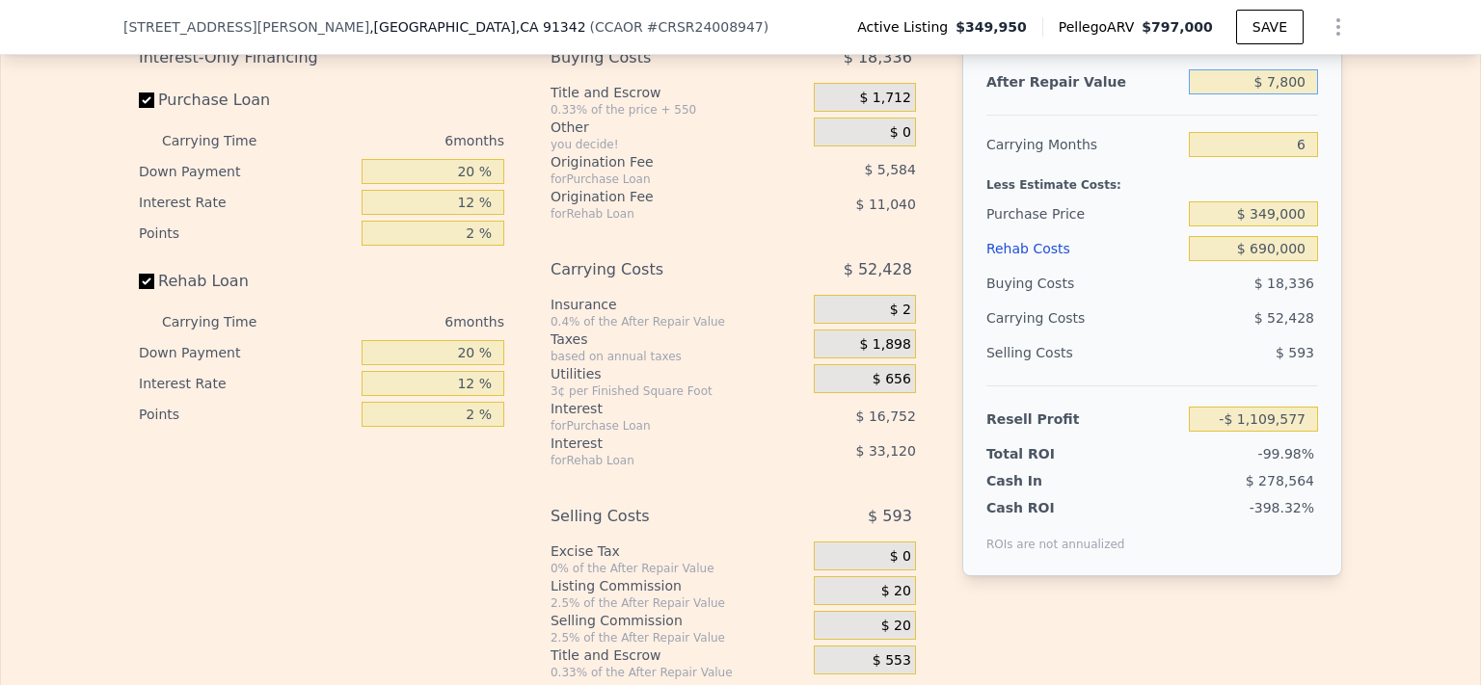
type input "-$ 1,102,944"
type input "$ 78,000"
type input "-$ 1,036,628"
type input "$ 780,000"
type input "-$ 373,469"
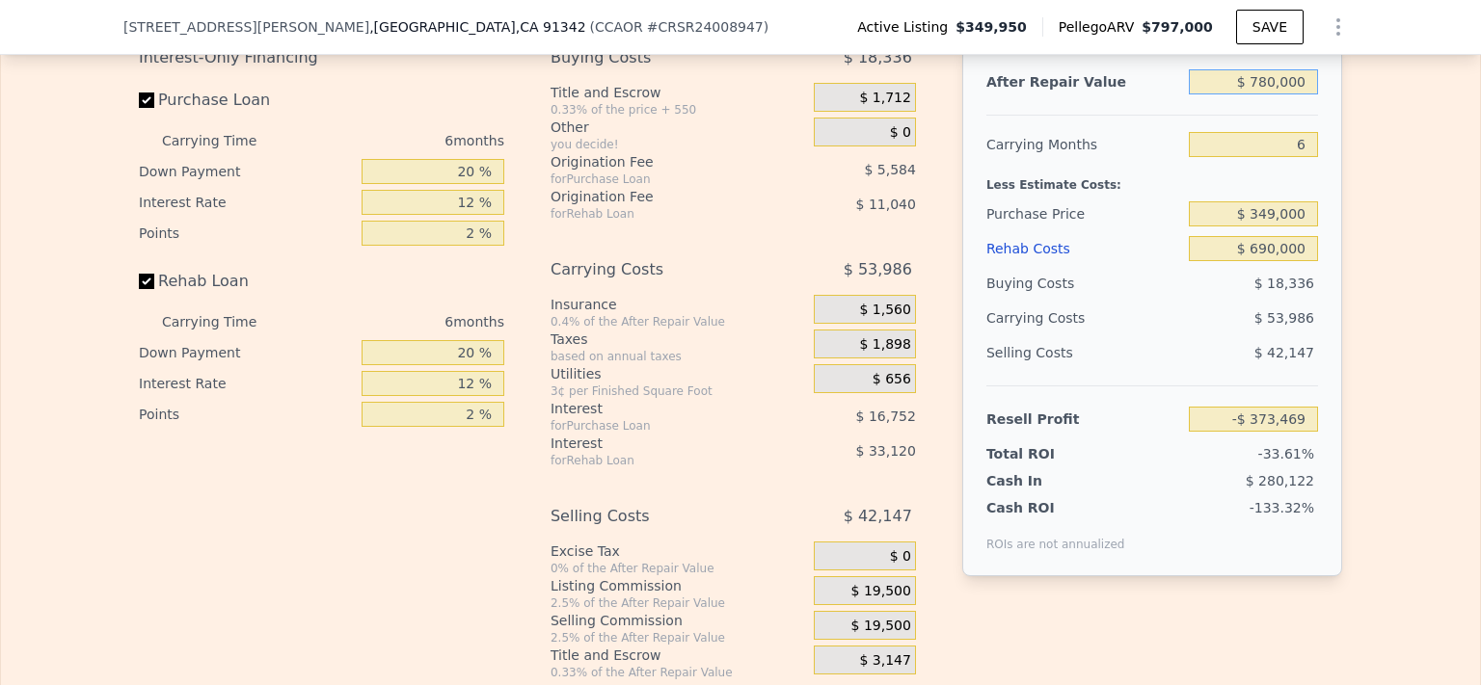
drag, startPoint x: 1305, startPoint y: 107, endPoint x: 1169, endPoint y: 108, distance: 136.9
click at [1169, 99] on div "After Repair Value $ 780,000" at bounding box center [1152, 82] width 332 height 35
type input "$ 1"
type input "-$ 1,110,311"
type input "$ 12"
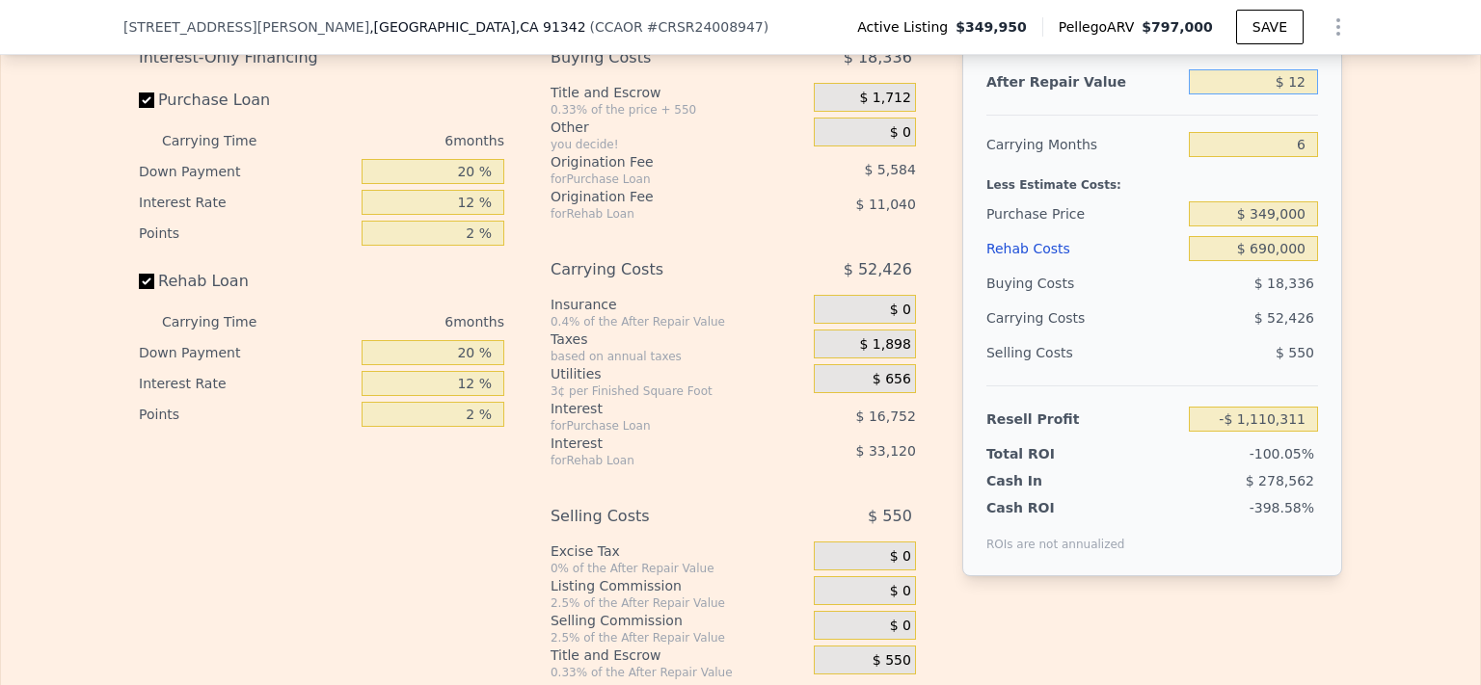
type input "-$ 1,110,300"
type input "$ 120"
type input "-$ 1,110,198"
type input "$ 1,200"
type input "-$ 1,109,178"
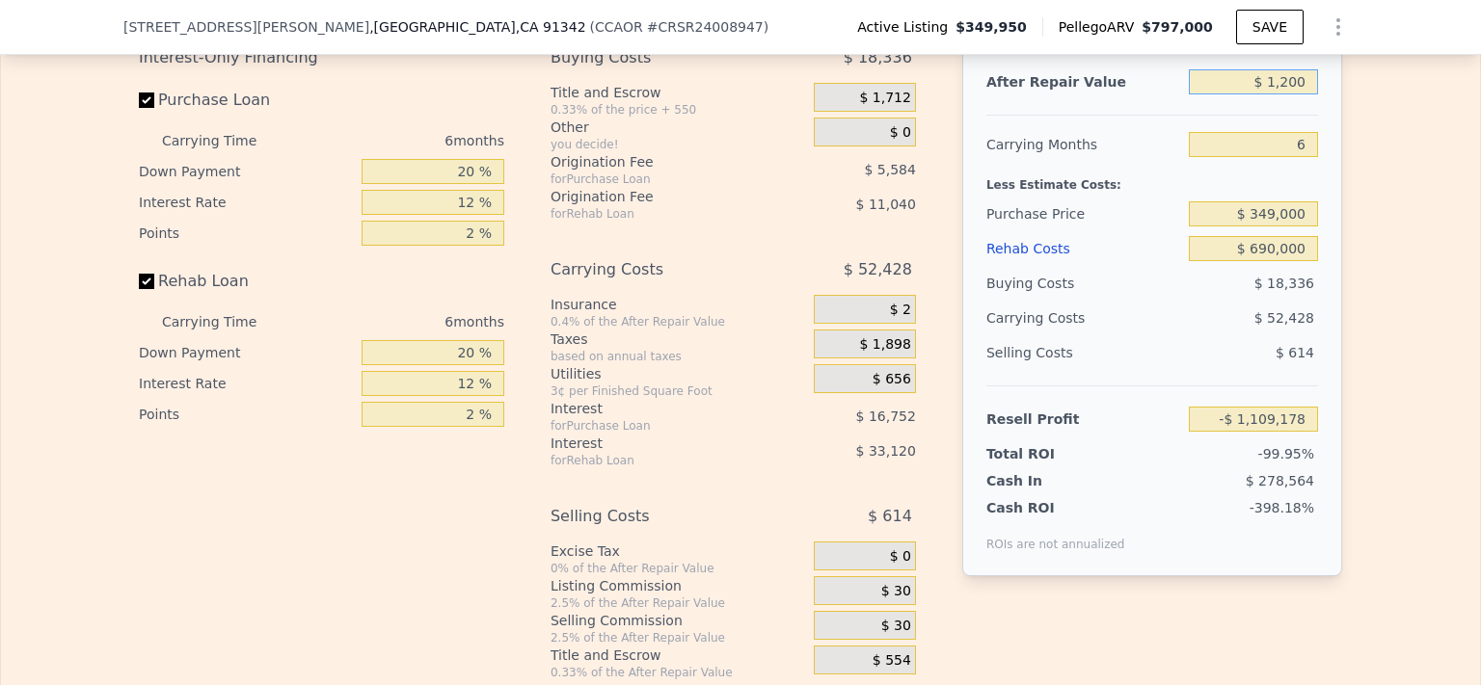
type input "$ 12,000"
type input "-$ 1,098,976"
type input "$ 120,000"
type input "-$ 996,952"
type input "$ 1,200,000"
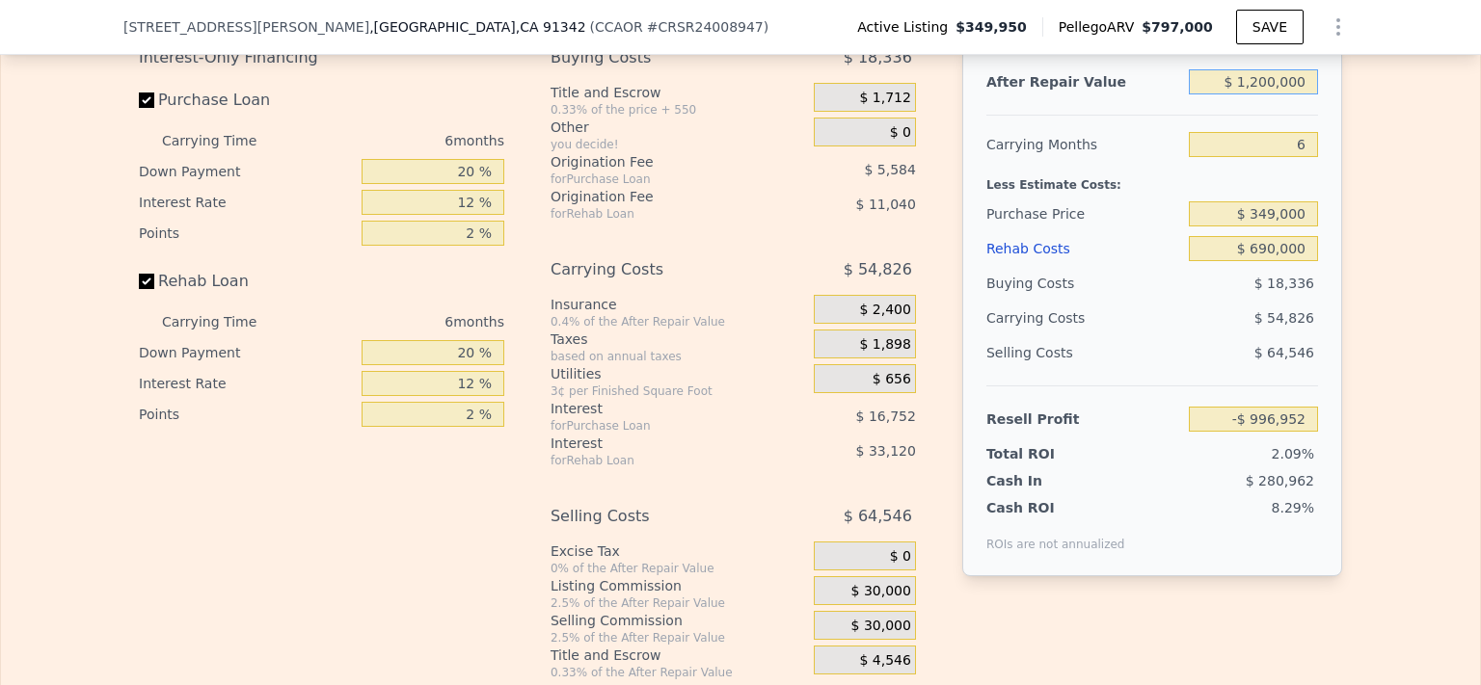
type input "$ 23,292"
type input "$ 1,200,000"
